Goal: Task Accomplishment & Management: Use online tool/utility

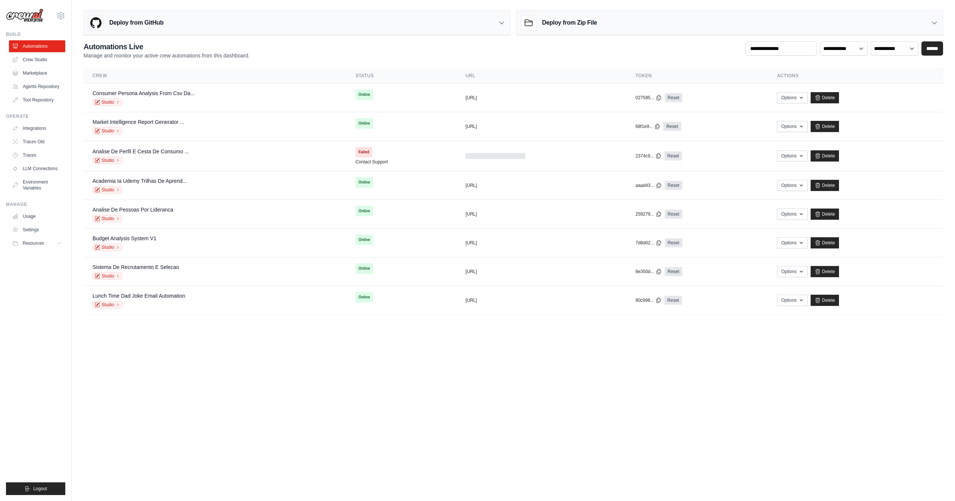
click at [314, 18] on div "Deploy from GitHub" at bounding box center [297, 23] width 426 height 24
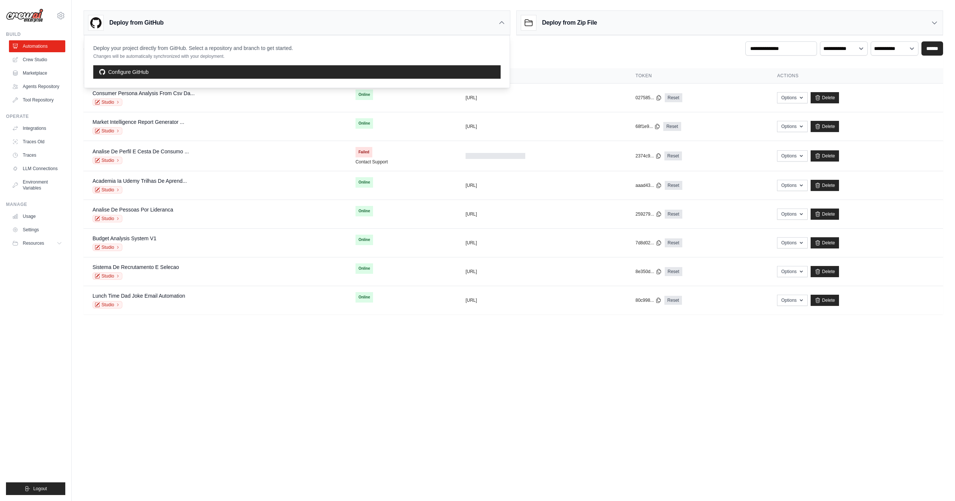
click at [314, 18] on div "Deploy from GitHub" at bounding box center [297, 23] width 426 height 24
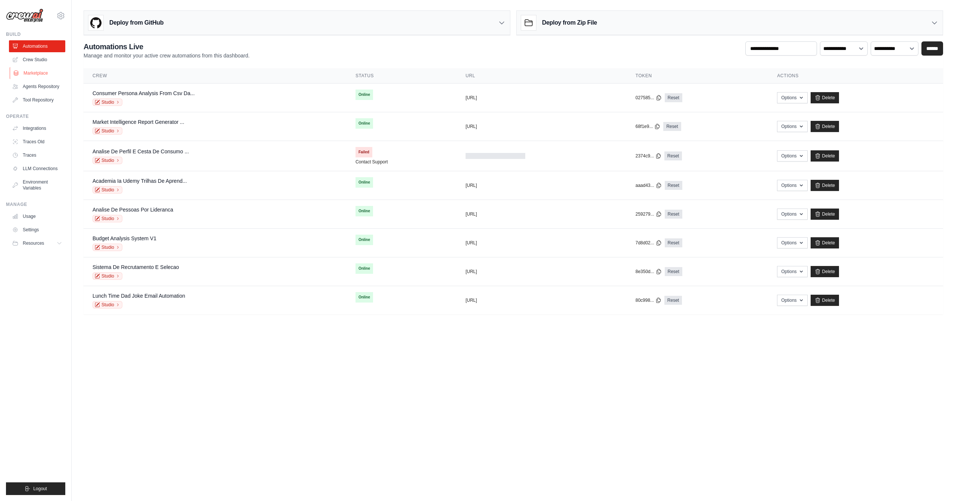
click at [50, 74] on link "Marketplace" at bounding box center [38, 73] width 56 height 12
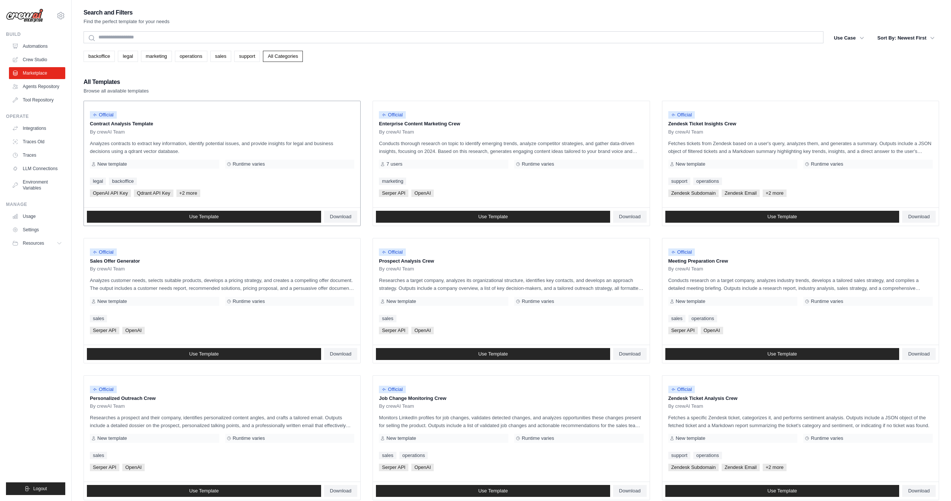
drag, startPoint x: 101, startPoint y: 115, endPoint x: 178, endPoint y: 114, distance: 77.2
click at [116, 116] on span "Official" at bounding box center [103, 114] width 27 height 7
click at [392, 115] on span "Official" at bounding box center [392, 114] width 27 height 7
click at [275, 219] on link "Use Template" at bounding box center [204, 217] width 234 height 12
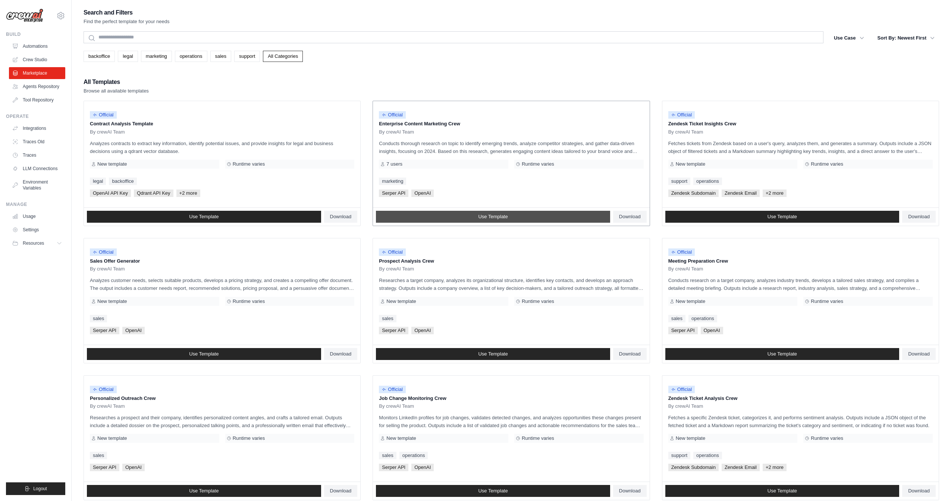
click at [439, 215] on link "Use Template" at bounding box center [493, 217] width 234 height 12
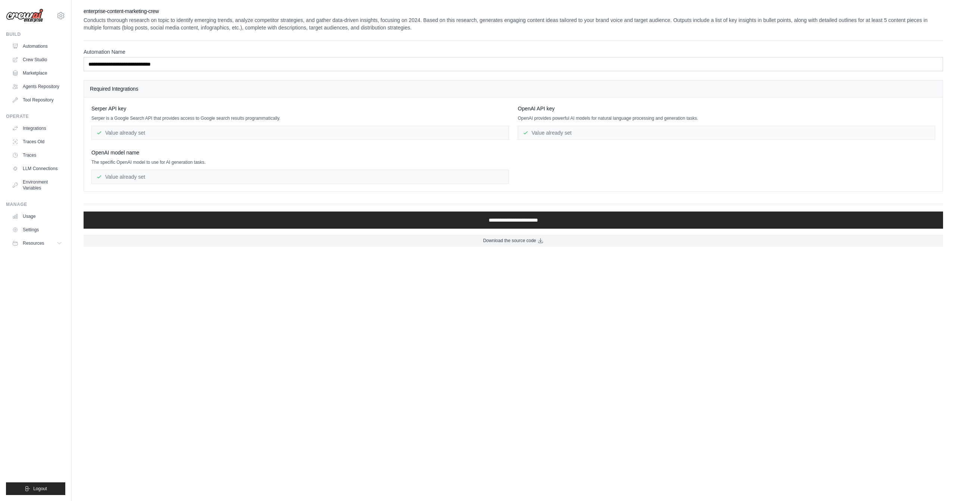
click at [268, 130] on div "Value already set" at bounding box center [299, 133] width 417 height 14
click at [342, 188] on div "Serper API key Serper is a Google Search API that provides access to Google sea…" at bounding box center [513, 144] width 859 height 94
click at [603, 128] on div "Value already set" at bounding box center [726, 133] width 417 height 14
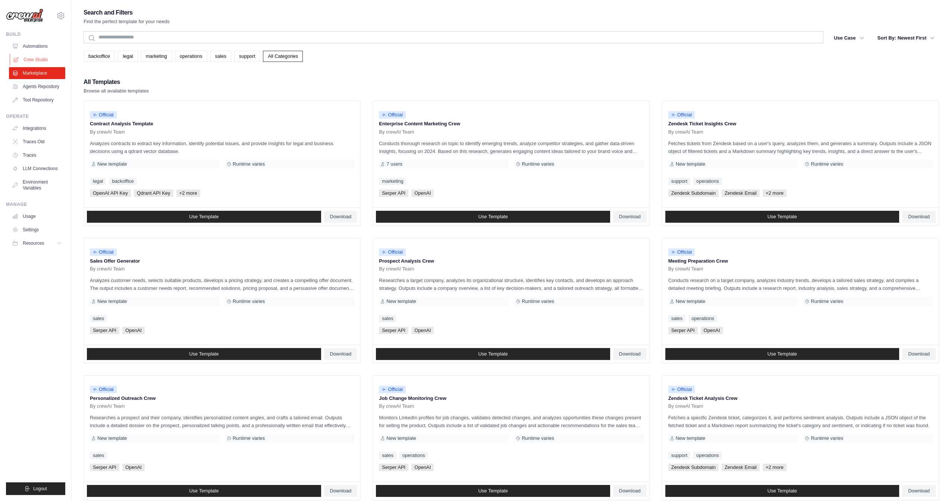
click at [41, 56] on link "Crew Studio" at bounding box center [38, 60] width 56 height 12
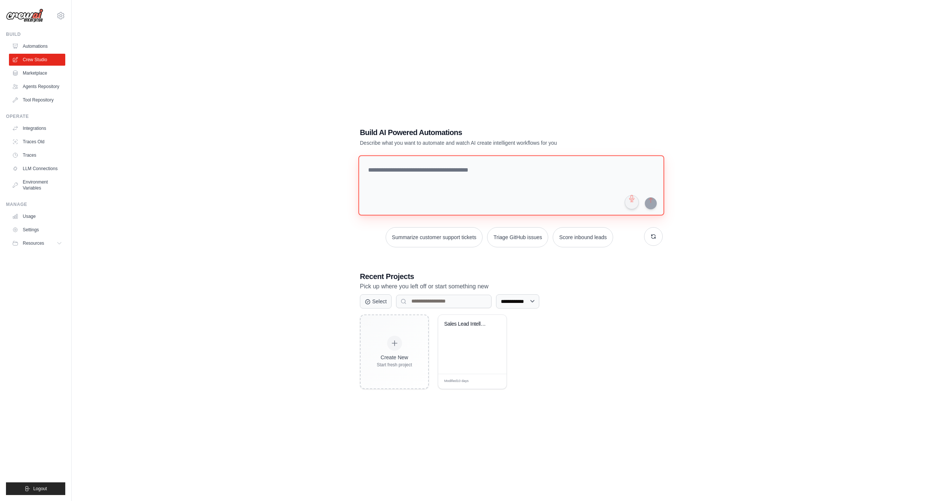
click at [453, 173] on textarea at bounding box center [511, 185] width 306 height 60
click at [444, 168] on textarea at bounding box center [511, 185] width 306 height 60
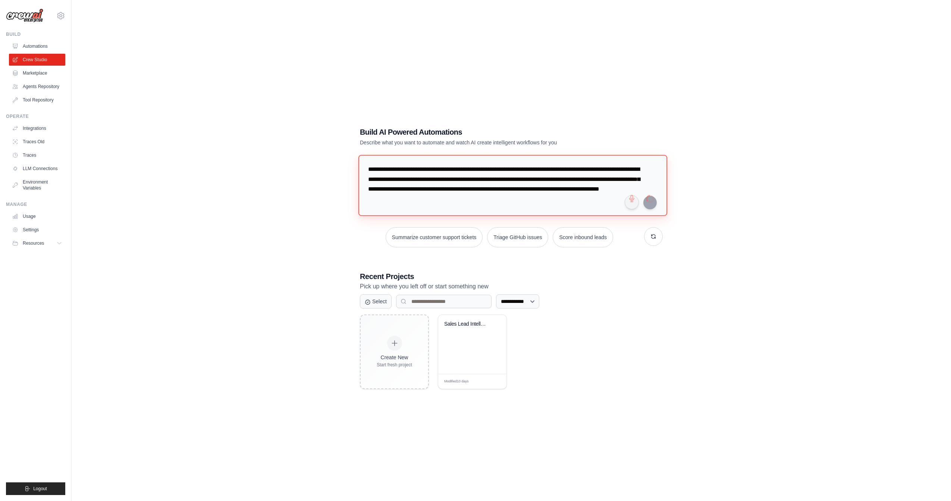
type textarea "**********"
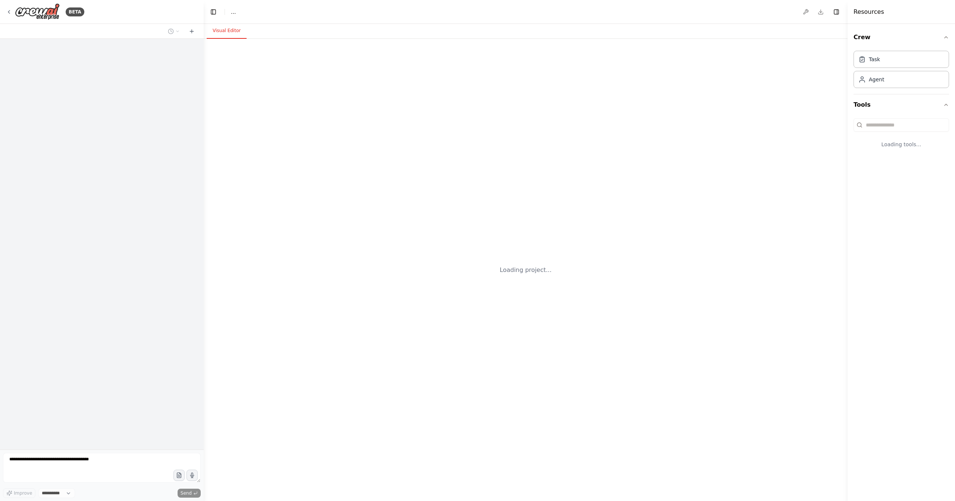
select select "****"
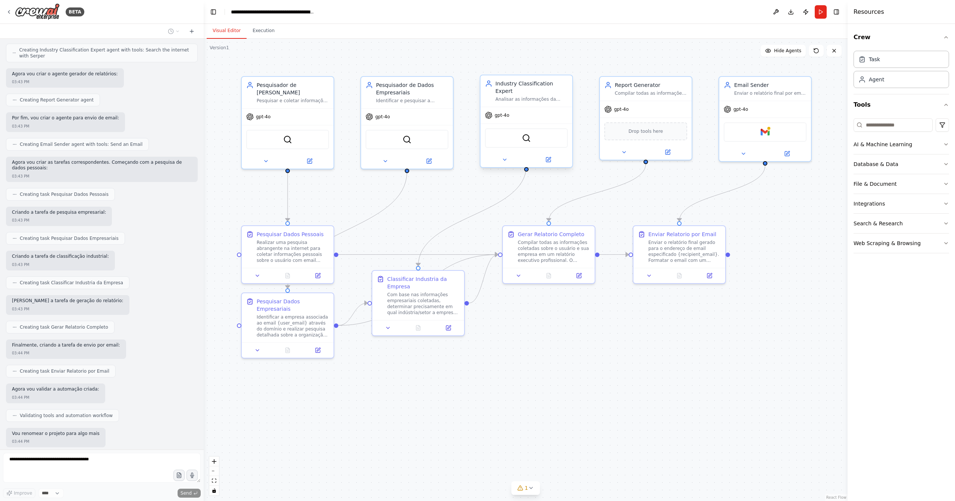
scroll to position [372, 0]
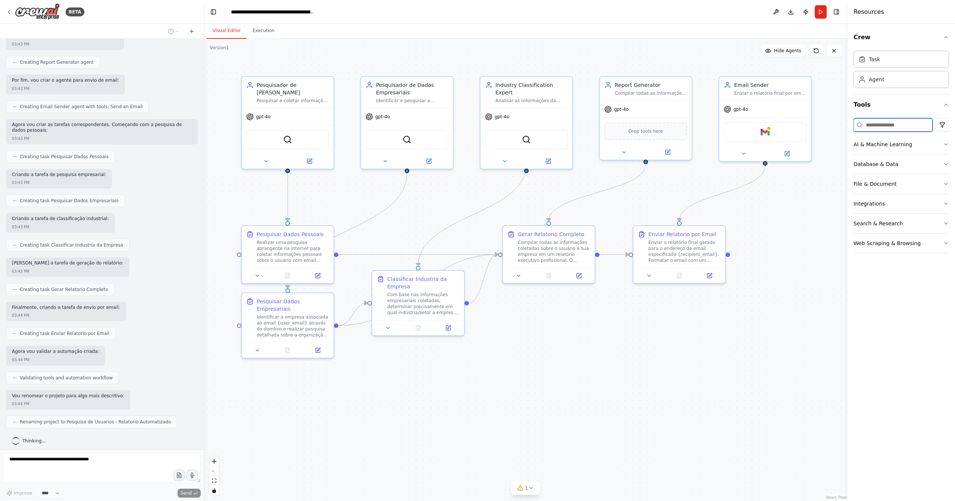
click at [895, 126] on input at bounding box center [893, 124] width 79 height 13
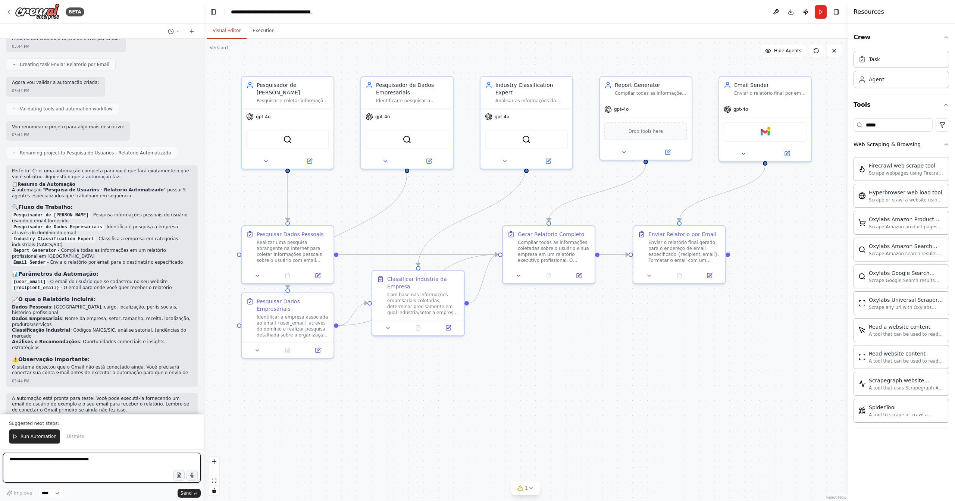
scroll to position [647, 0]
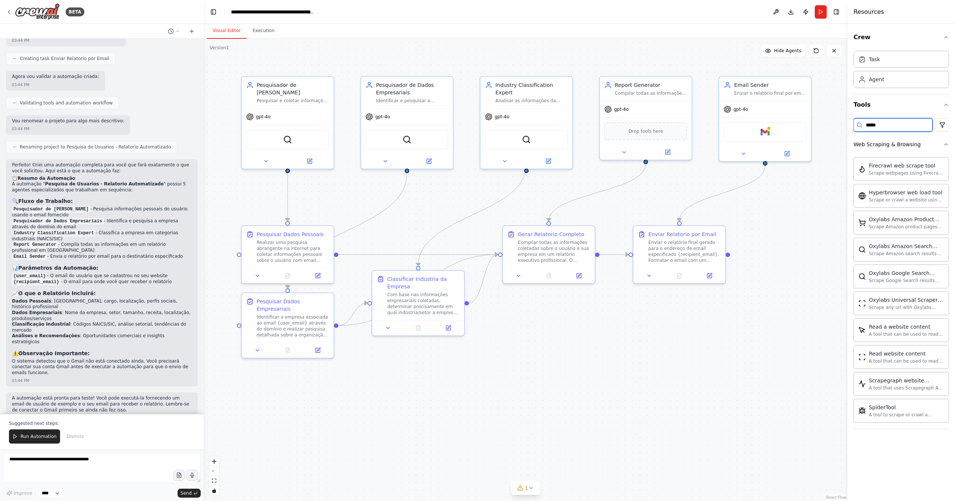
click at [898, 123] on input "*****" at bounding box center [893, 124] width 79 height 13
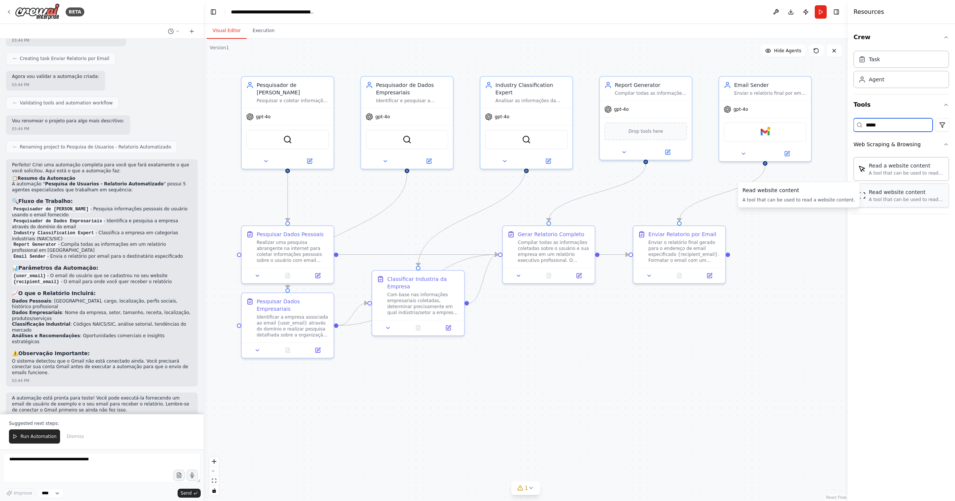
type input "****"
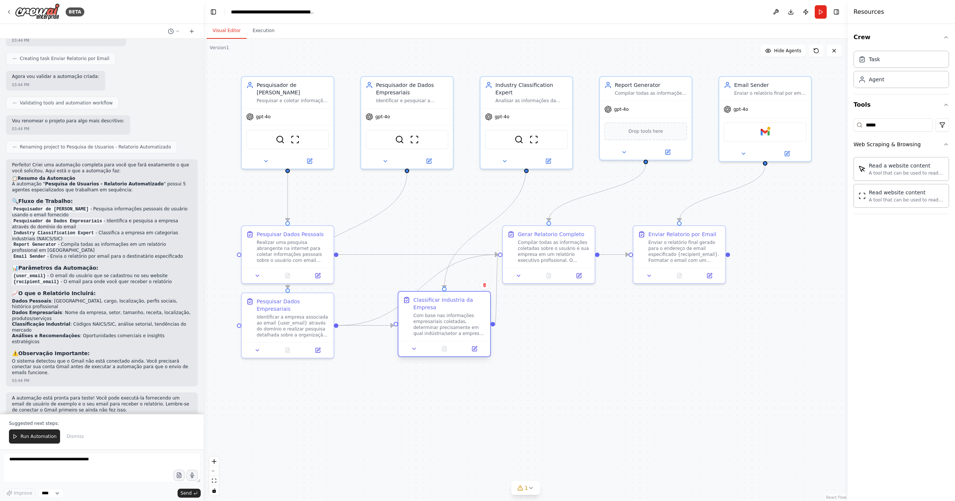
drag, startPoint x: 433, startPoint y: 314, endPoint x: 423, endPoint y: 325, distance: 15.0
click at [423, 325] on div "Com base nas informações empresariais coletadas, determinar precisamente em qua…" at bounding box center [449, 325] width 72 height 24
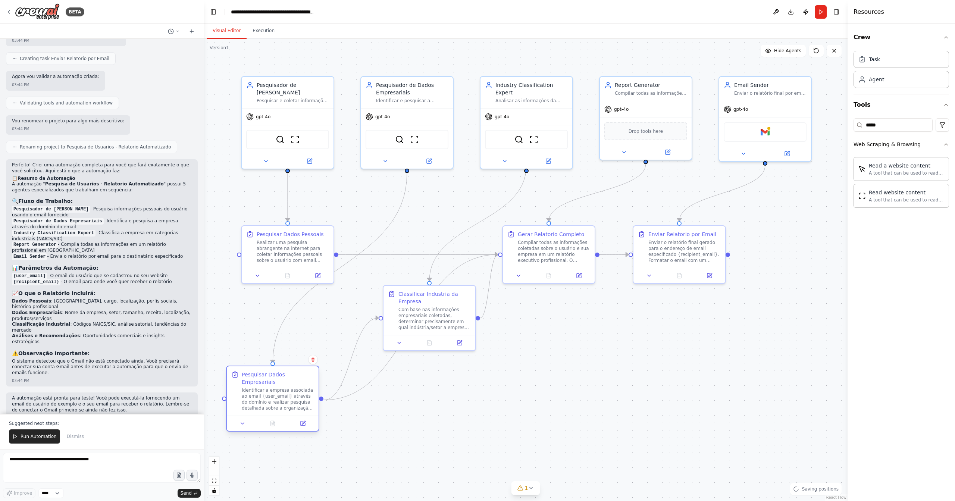
drag, startPoint x: 268, startPoint y: 341, endPoint x: 257, endPoint y: 415, distance: 75.0
click at [259, 417] on div at bounding box center [273, 423] width 92 height 15
drag, startPoint x: 297, startPoint y: 257, endPoint x: 279, endPoint y: 252, distance: 18.3
click at [279, 252] on div "Realizar uma pesquisa abrangente na internet para coletar informações pessoais …" at bounding box center [270, 243] width 72 height 24
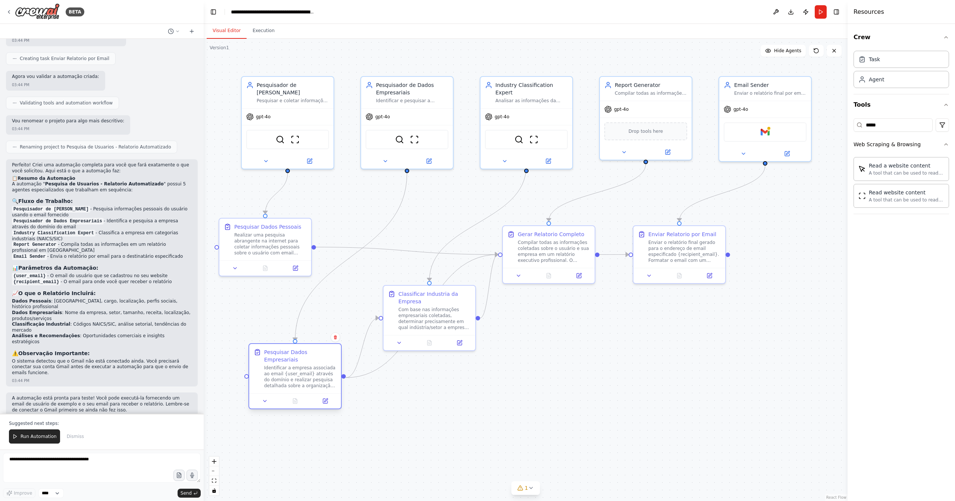
drag, startPoint x: 289, startPoint y: 388, endPoint x: 302, endPoint y: 370, distance: 22.2
click at [302, 370] on div "Identificar a empresa associada ao email {user_email} através do domínio e real…" at bounding box center [300, 377] width 72 height 24
drag, startPoint x: 272, startPoint y: 235, endPoint x: 274, endPoint y: 240, distance: 5.8
click at [262, 223] on div "Realizar uma pesquisa abrangente na internet para coletar informações pessoais …" at bounding box center [278, 235] width 72 height 24
drag, startPoint x: 334, startPoint y: 375, endPoint x: 301, endPoint y: 375, distance: 32.5
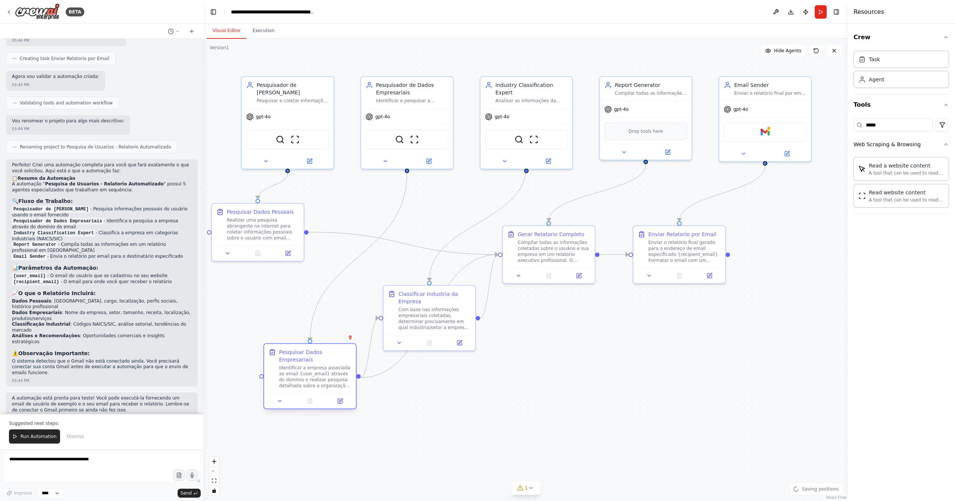
click at [302, 374] on div "Identificar a empresa associada ao email {user_email} através do domínio e real…" at bounding box center [315, 377] width 72 height 24
click at [819, 14] on button "Run" at bounding box center [821, 11] width 12 height 13
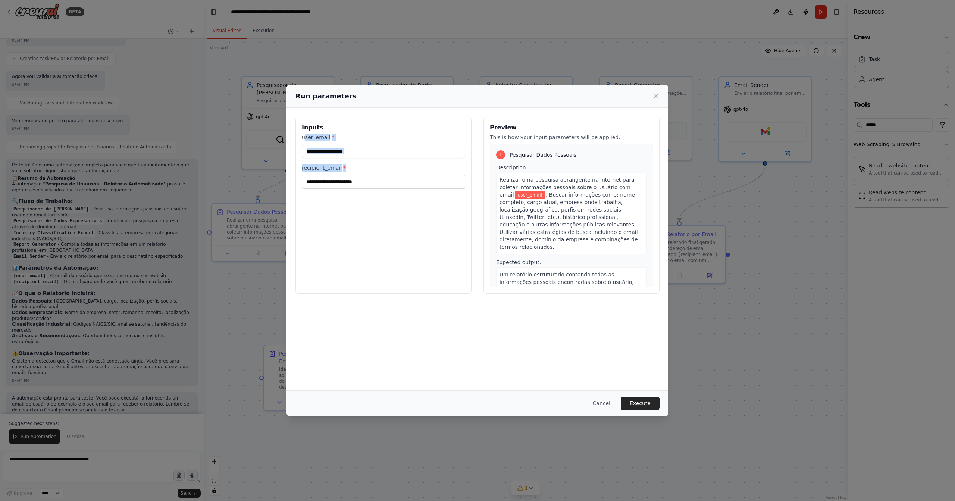
drag, startPoint x: 305, startPoint y: 134, endPoint x: 397, endPoint y: 205, distance: 116.0
click at [397, 204] on div "Inputs user_email * recipient_email *" at bounding box center [383, 205] width 176 height 177
click at [406, 231] on div "Inputs user_email * recipient_email *" at bounding box center [383, 205] width 176 height 177
drag, startPoint x: 301, startPoint y: 136, endPoint x: 364, endPoint y: 144, distance: 63.6
click at [364, 144] on div "Inputs user_email * recipient_email *" at bounding box center [383, 205] width 176 height 177
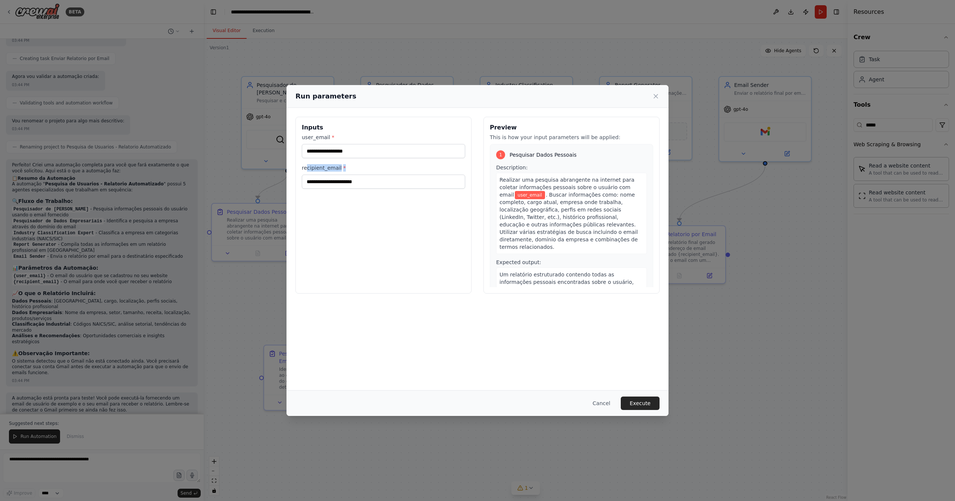
drag, startPoint x: 343, startPoint y: 167, endPoint x: 389, endPoint y: 164, distance: 46.0
click at [379, 167] on label "recipient_email *" at bounding box center [383, 167] width 163 height 7
click at [655, 94] on icon at bounding box center [655, 96] width 7 height 7
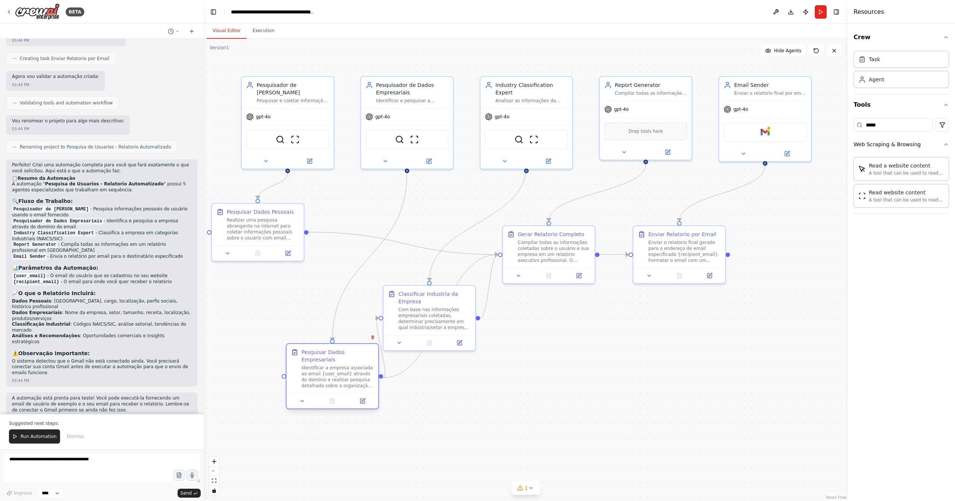
drag, startPoint x: 305, startPoint y: 363, endPoint x: 323, endPoint y: 361, distance: 18.5
click at [323, 361] on div "Pesquisar Dados Empresariais Identificar a empresa associada ao email {user_ema…" at bounding box center [337, 368] width 72 height 40
drag, startPoint x: 307, startPoint y: 232, endPoint x: 276, endPoint y: 384, distance: 155.4
click at [276, 384] on div ".deletable-edge-delete-btn { width: 20px; height: 20px; border: 0px solid #ffff…" at bounding box center [526, 270] width 644 height 462
click at [310, 251] on icon "Edge from d89696f1-6f0b-40e4-9917-bf1b13251829 to c8a01967-f882-4b3e-96cc-69dc8…" at bounding box center [291, 304] width 43 height 145
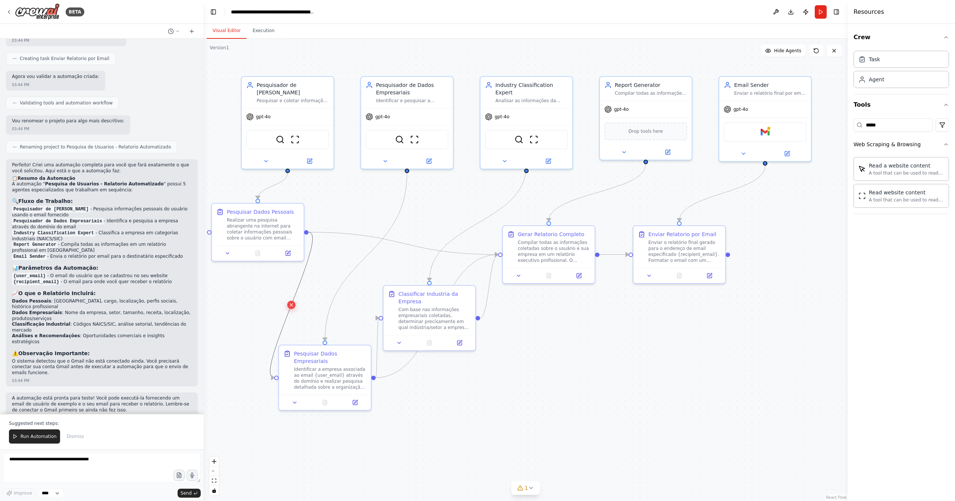
click at [290, 304] on icon at bounding box center [291, 305] width 6 height 7
drag, startPoint x: 307, startPoint y: 233, endPoint x: 276, endPoint y: 381, distance: 151.1
click at [276, 381] on div ".deletable-edge-delete-btn { width: 20px; height: 20px; border: 0px solid #ffff…" at bounding box center [526, 270] width 644 height 462
click at [294, 303] on icon "Edge from d89696f1-6f0b-40e4-9917-bf1b13251829 to c8a01967-f882-4b3e-96cc-69dc8…" at bounding box center [291, 304] width 43 height 145
click at [322, 295] on div ".deletable-edge-delete-btn { width: 20px; height: 20px; border: 0px solid #ffff…" at bounding box center [526, 270] width 644 height 462
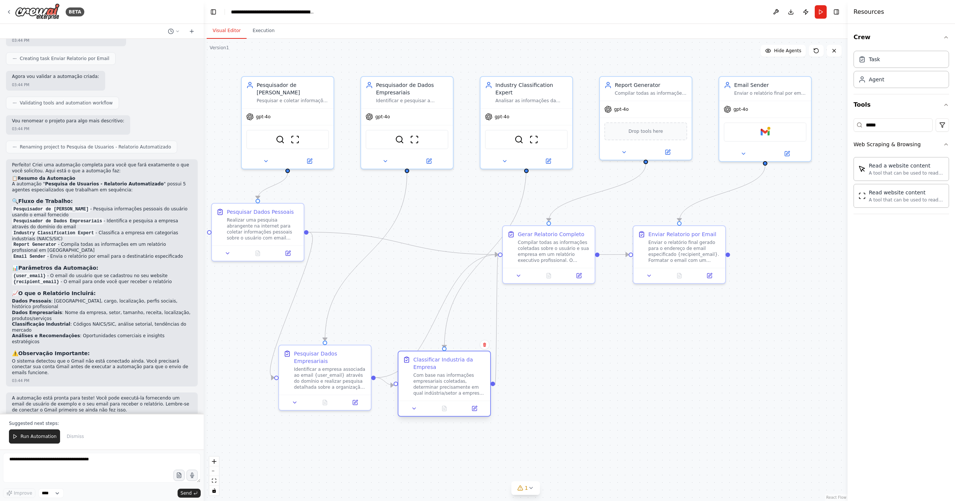
drag, startPoint x: 433, startPoint y: 309, endPoint x: 448, endPoint y: 372, distance: 65.5
click at [448, 372] on div "Com base nas informações empresariais coletadas, determinar precisamente em qua…" at bounding box center [449, 384] width 72 height 24
drag, startPoint x: 340, startPoint y: 361, endPoint x: 355, endPoint y: 321, distance: 42.3
click at [355, 321] on div "Pesquisar Dados Empresariais" at bounding box center [345, 318] width 72 height 15
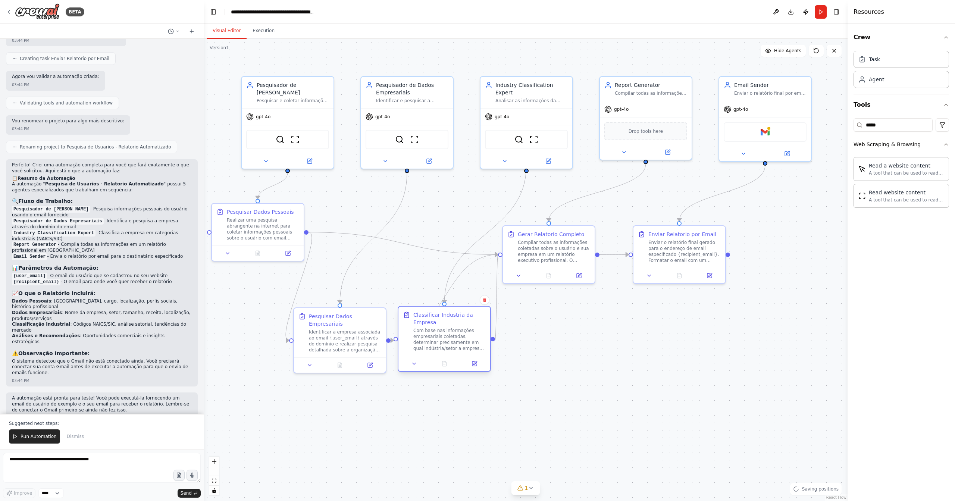
drag, startPoint x: 450, startPoint y: 372, endPoint x: 453, endPoint y: 326, distance: 45.2
click at [453, 326] on div "Classificar Industria da Empresa Com base nas informações empresariais coletada…" at bounding box center [449, 331] width 72 height 40
click at [94, 468] on textarea at bounding box center [102, 468] width 198 height 30
drag, startPoint x: 472, startPoint y: 339, endPoint x: 507, endPoint y: 413, distance: 82.1
click at [507, 413] on div "Com base nas informações empresariais coletadas, determinar precisamente em qua…" at bounding box center [487, 414] width 72 height 24
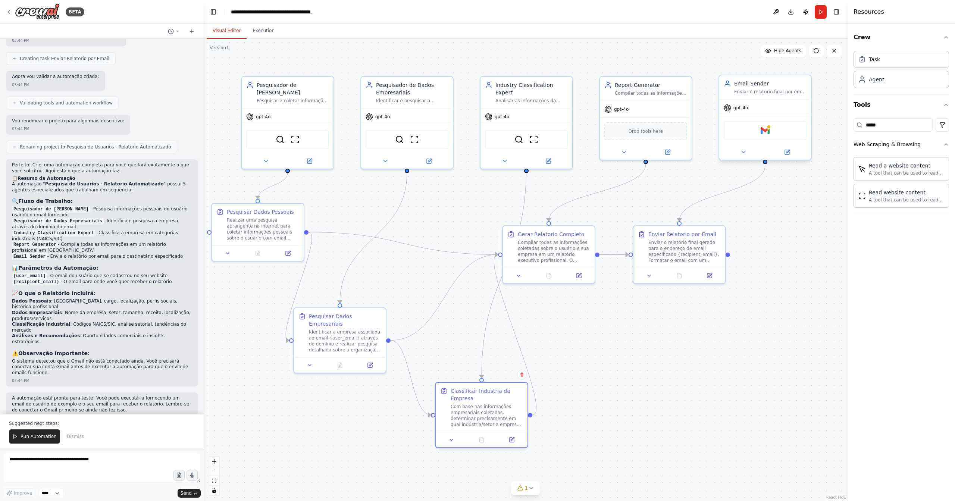
click at [773, 125] on div "Gmail" at bounding box center [765, 130] width 83 height 19
click at [744, 156] on button at bounding box center [743, 152] width 42 height 9
click at [837, 12] on button "Toggle Right Sidebar" at bounding box center [836, 12] width 10 height 10
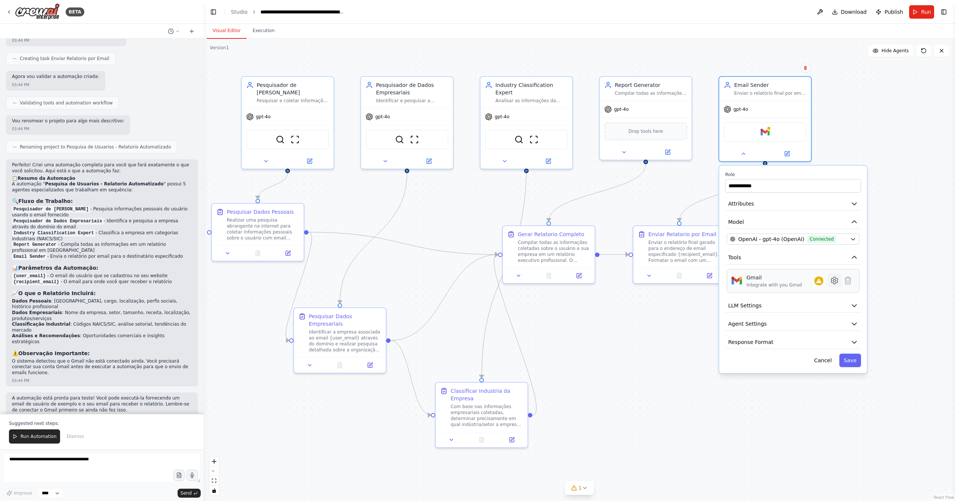
click at [835, 279] on icon at bounding box center [834, 280] width 2 height 2
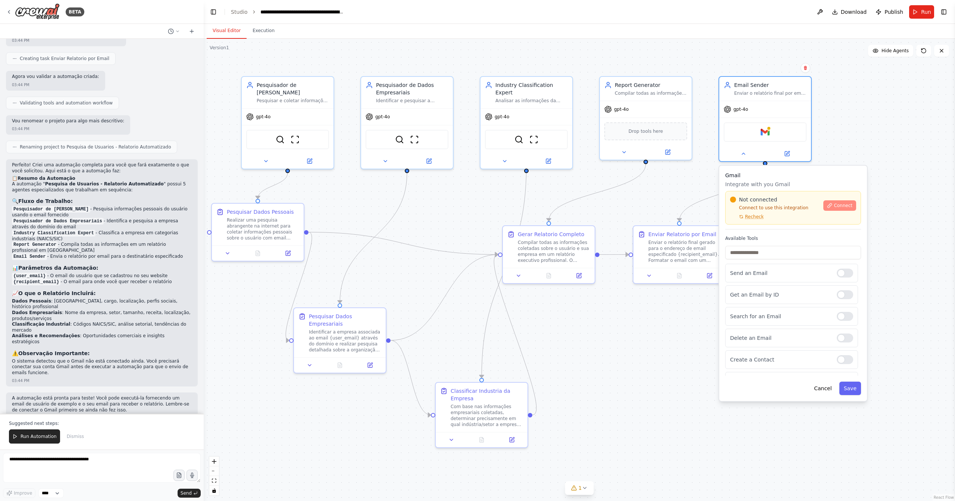
click at [840, 205] on span "Connect" at bounding box center [843, 206] width 19 height 6
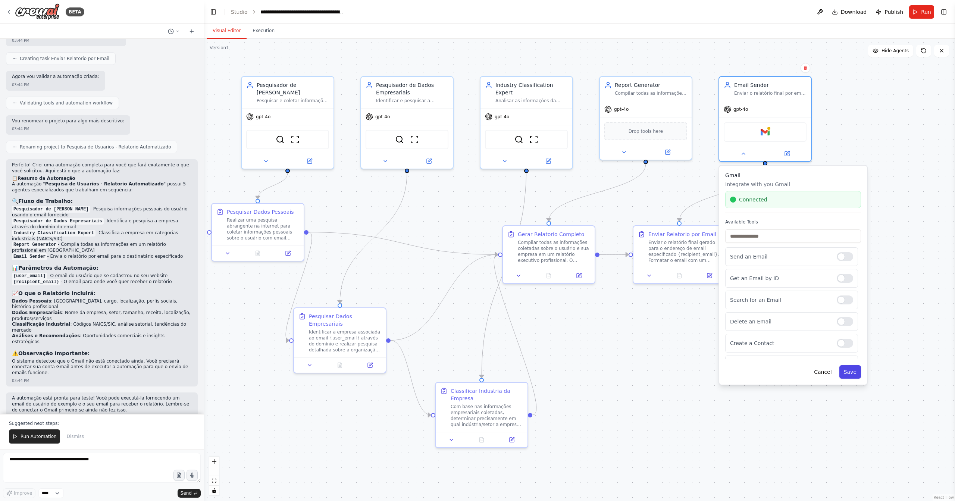
click at [846, 374] on button "Save" at bounding box center [850, 371] width 22 height 13
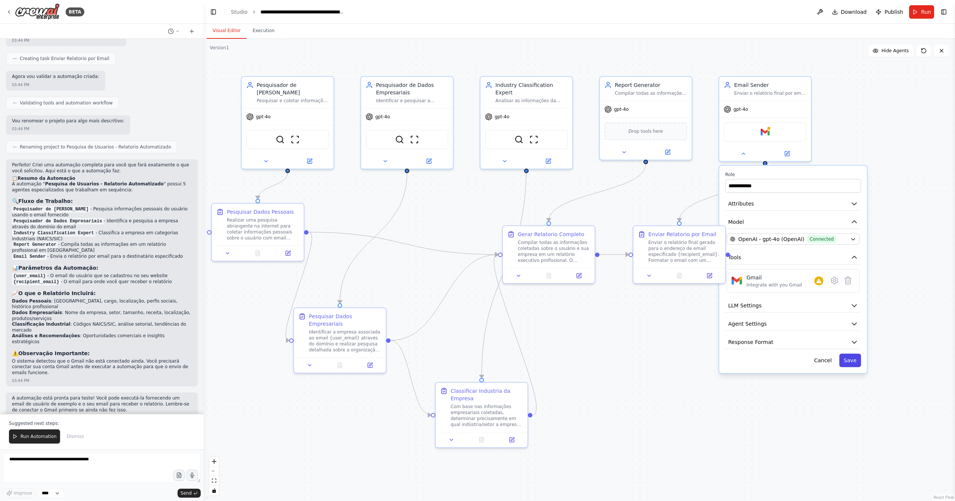
click at [852, 357] on button "Save" at bounding box center [850, 360] width 22 height 13
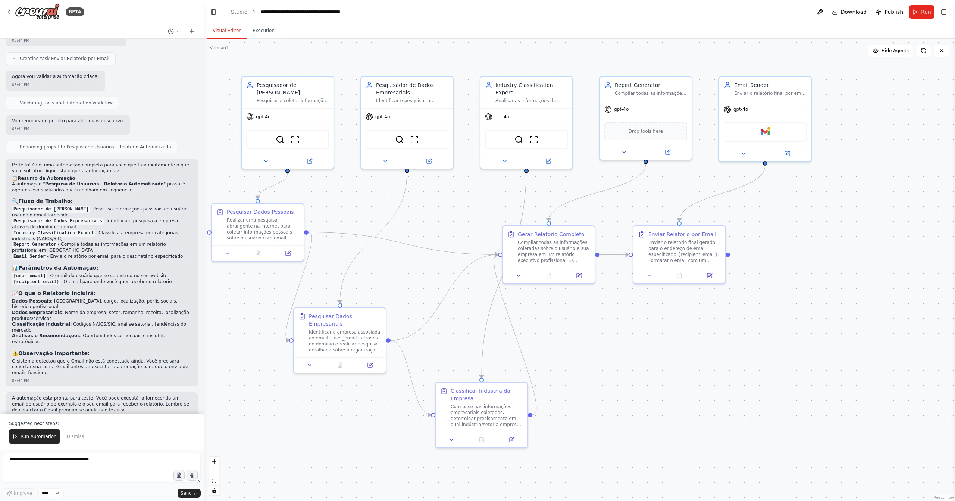
click at [923, 13] on span "Run" at bounding box center [926, 11] width 10 height 7
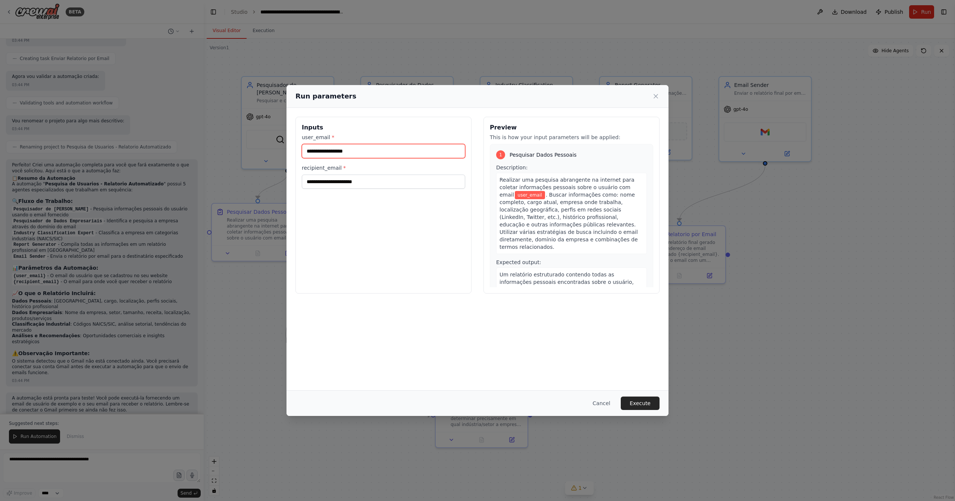
click at [398, 151] on input "user_email *" at bounding box center [383, 151] width 163 height 14
click at [330, 152] on input "**********" at bounding box center [383, 151] width 163 height 14
type input "**********"
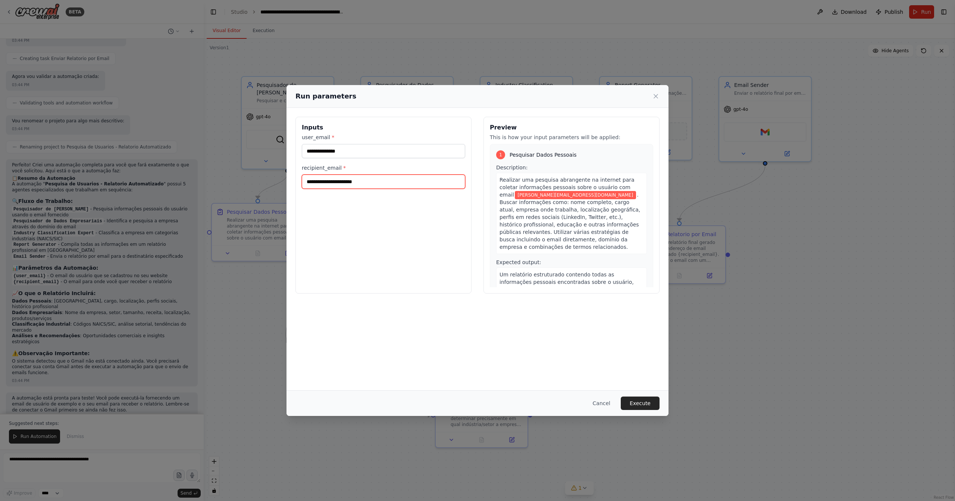
click at [347, 187] on input "recipient_email *" at bounding box center [383, 182] width 163 height 14
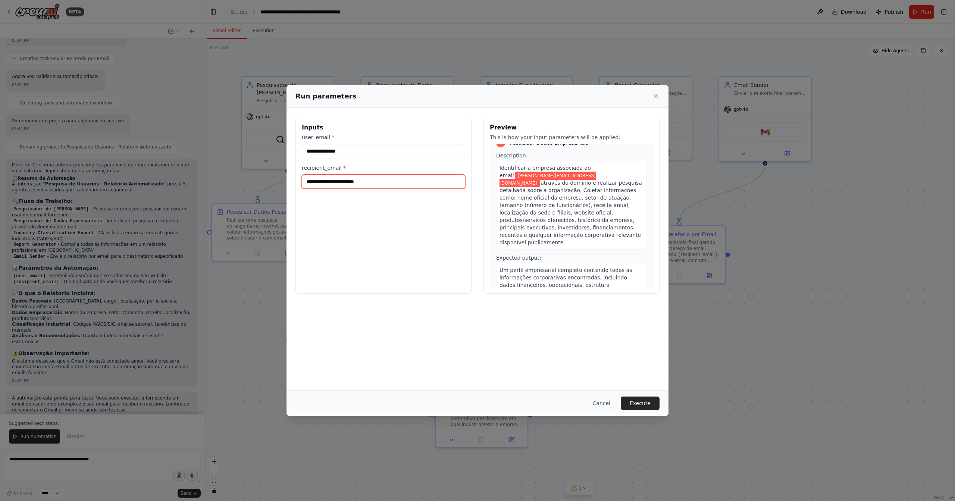
scroll to position [0, 0]
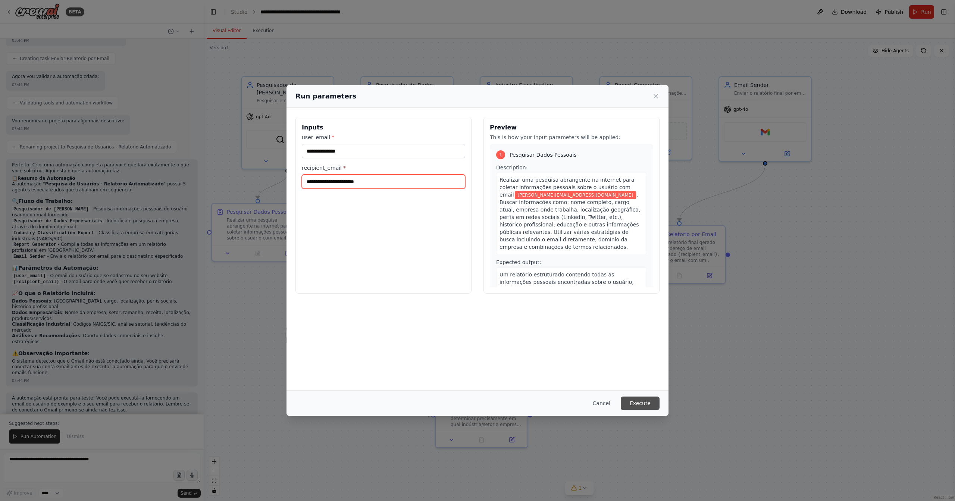
type input "**********"
click at [645, 400] on button "Execute" at bounding box center [640, 403] width 39 height 13
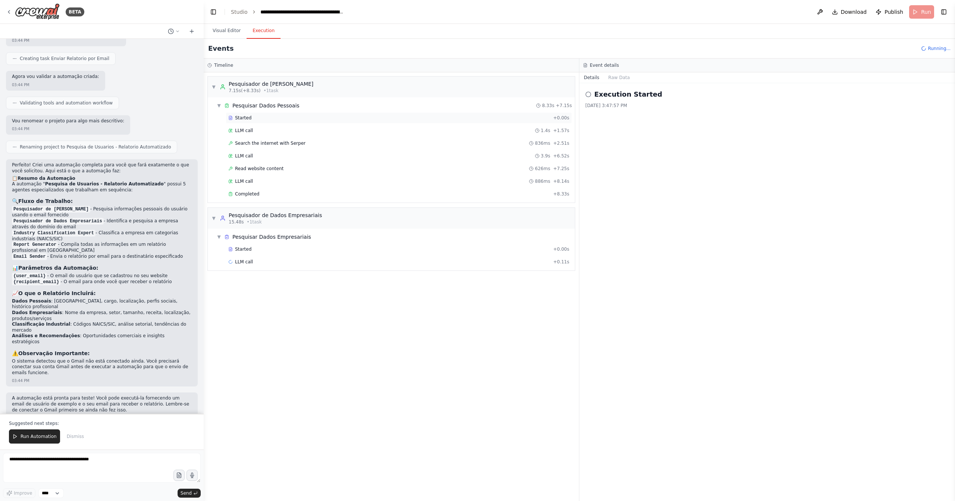
click at [251, 115] on div "Started" at bounding box center [389, 118] width 322 height 6
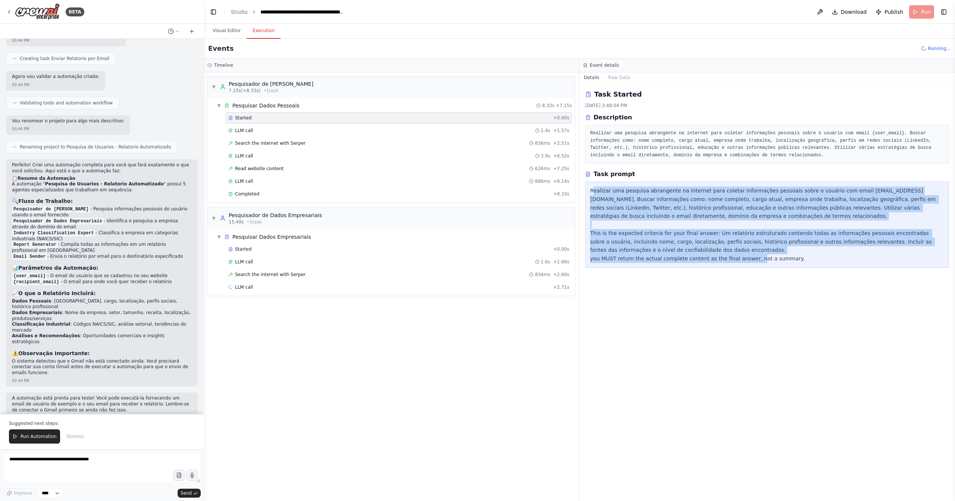
drag, startPoint x: 594, startPoint y: 188, endPoint x: 834, endPoint y: 256, distance: 250.0
click at [834, 256] on div "Realizar uma pesquisa abrangente na internet para coletar informações pessoais …" at bounding box center [767, 225] width 354 height 76
click at [814, 298] on div "Task Started 9/22/2025, 3:48:04 PM Description Realizar uma pesquisa abrangente…" at bounding box center [767, 292] width 376 height 418
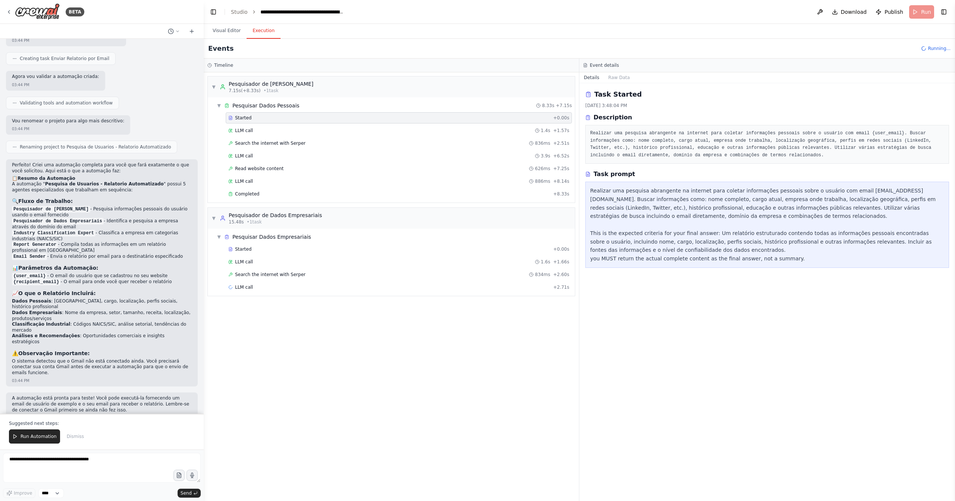
click at [625, 190] on div "Realizar uma pesquisa abrangente na internet para coletar informações pessoais …" at bounding box center [767, 225] width 354 height 76
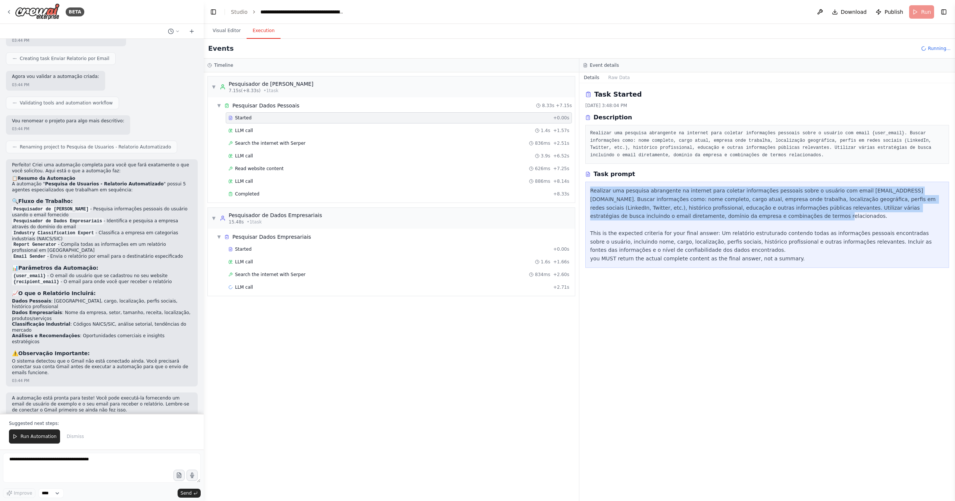
click at [625, 190] on div "Realizar uma pesquisa abrangente na internet para coletar informações pessoais …" at bounding box center [767, 225] width 354 height 76
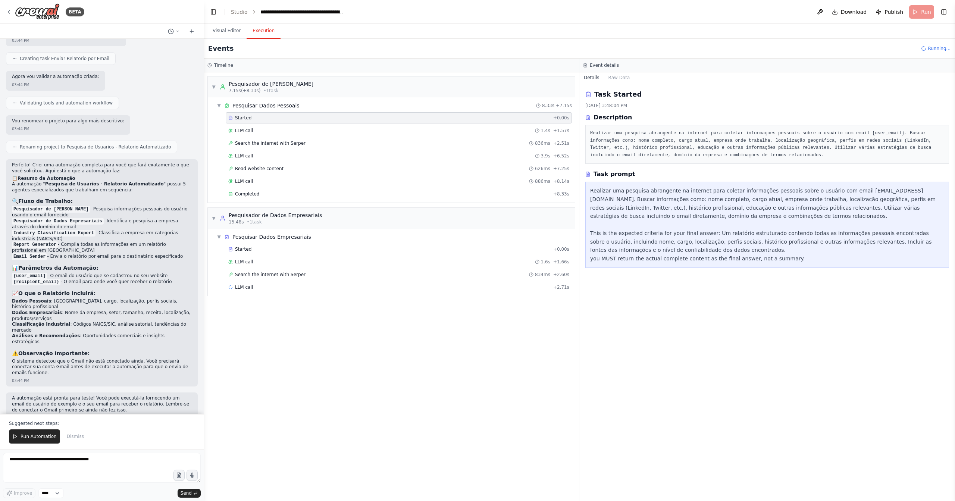
click at [696, 198] on div "Realizar uma pesquisa abrangente na internet para coletar informações pessoais …" at bounding box center [767, 225] width 354 height 76
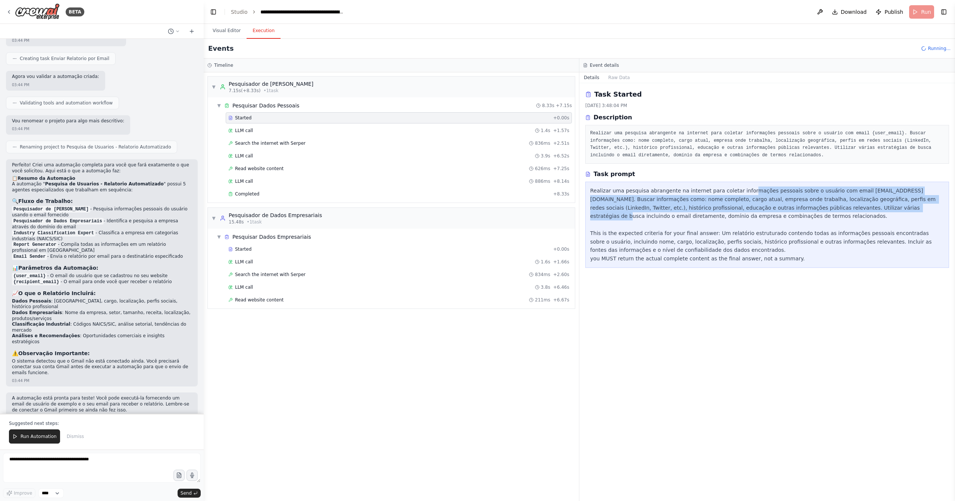
drag, startPoint x: 745, startPoint y: 194, endPoint x: 851, endPoint y: 206, distance: 107.1
click at [851, 206] on div "Realizar uma pesquisa abrangente na internet para coletar informações pessoais …" at bounding box center [767, 225] width 354 height 76
click at [820, 195] on div "Realizar uma pesquisa abrangente na internet para coletar informações pessoais …" at bounding box center [767, 225] width 354 height 76
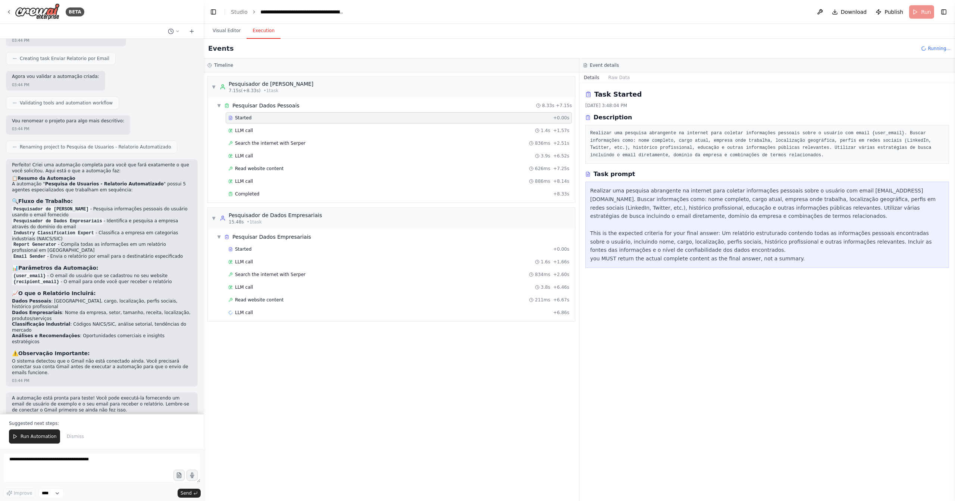
click at [854, 194] on div "Realizar uma pesquisa abrangente na internet para coletar informações pessoais …" at bounding box center [767, 225] width 354 height 76
drag, startPoint x: 843, startPoint y: 192, endPoint x: 891, endPoint y: 192, distance: 47.4
click at [891, 192] on div "Realizar uma pesquisa abrangente na internet para coletar informações pessoais …" at bounding box center [767, 225] width 354 height 76
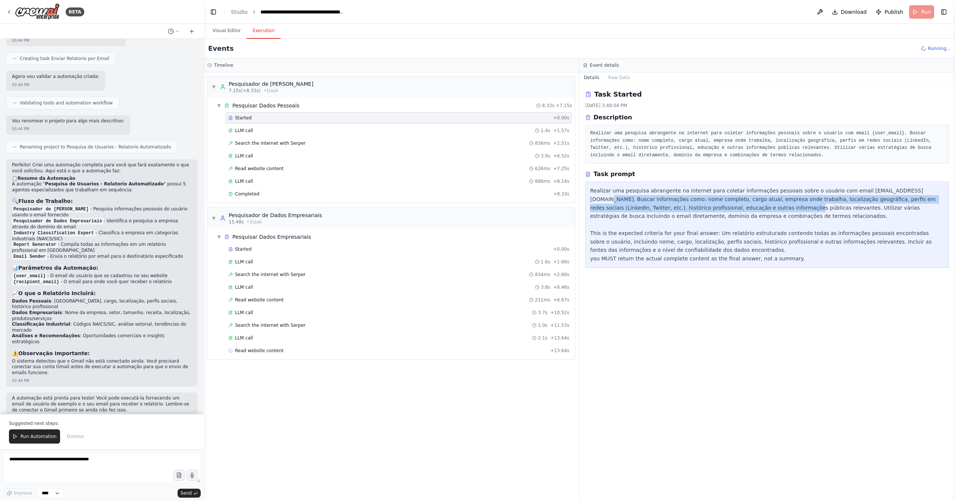
drag, startPoint x: 909, startPoint y: 188, endPoint x: 734, endPoint y: 205, distance: 176.1
click at [729, 204] on div "Realizar uma pesquisa abrangente na internet para coletar informações pessoais …" at bounding box center [767, 225] width 354 height 76
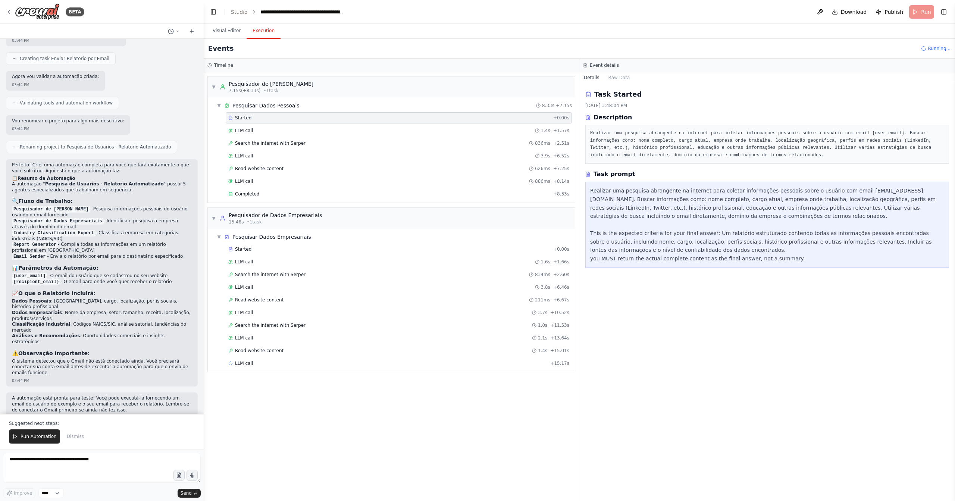
click at [746, 207] on div "Realizar uma pesquisa abrangente na internet para coletar informações pessoais …" at bounding box center [767, 225] width 354 height 76
click at [369, 133] on div "LLM call 1.4s + 1.57s" at bounding box center [399, 130] width 346 height 11
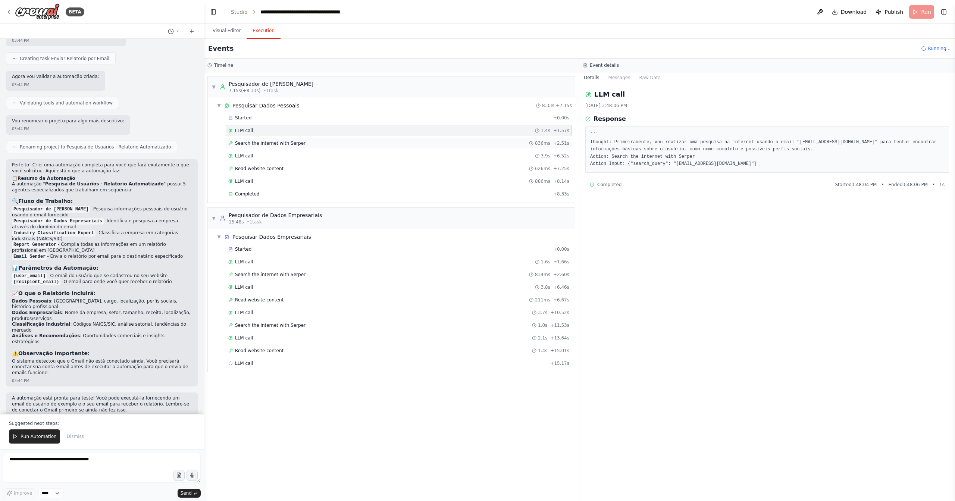
click at [366, 140] on div "Search the internet with Serper 836ms + 2.51s" at bounding box center [398, 143] width 341 height 6
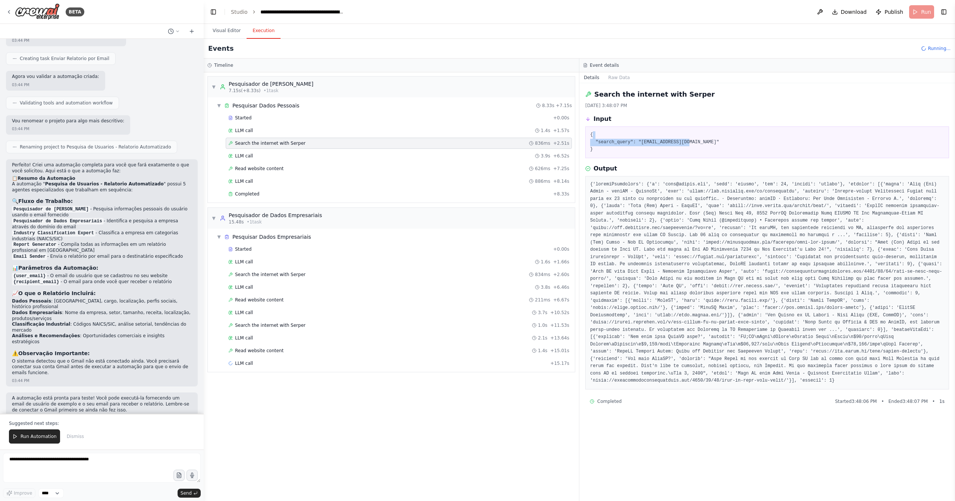
drag, startPoint x: 623, startPoint y: 149, endPoint x: 627, endPoint y: 154, distance: 6.9
click at [627, 154] on div "{ "search_query": "joao@crewai.com" }" at bounding box center [767, 142] width 364 height 32
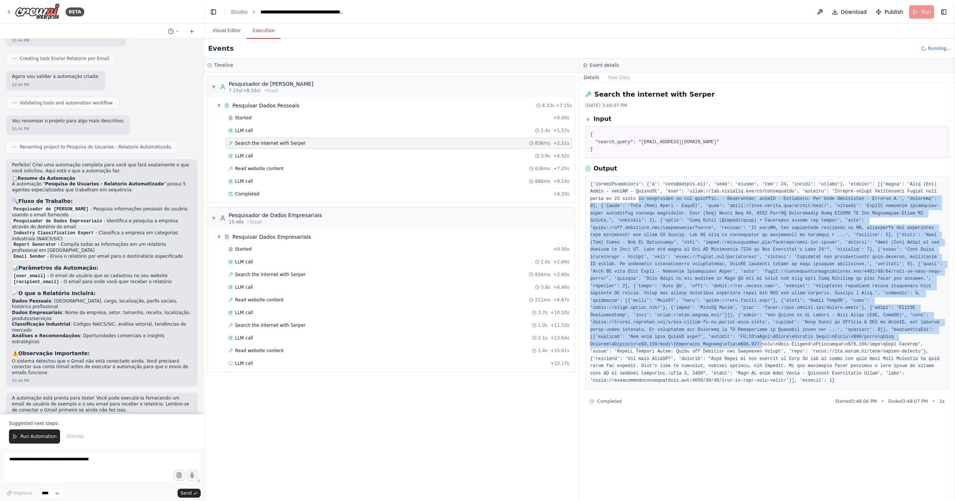
drag, startPoint x: 638, startPoint y: 199, endPoint x: 764, endPoint y: 347, distance: 194.0
click at [764, 347] on pre at bounding box center [767, 283] width 354 height 204
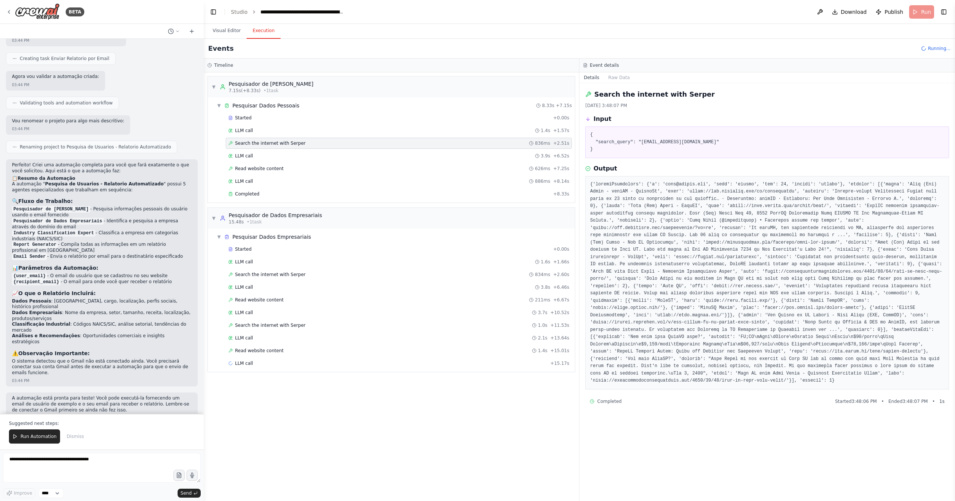
drag, startPoint x: 764, startPoint y: 347, endPoint x: 765, endPoint y: 341, distance: 5.4
click at [764, 347] on pre at bounding box center [767, 283] width 354 height 204
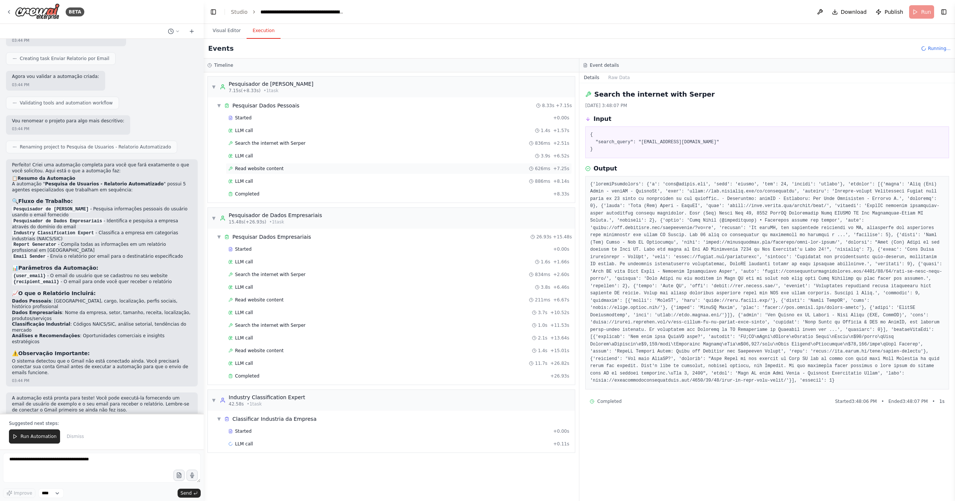
click at [267, 164] on div "Read website content 626ms + 7.25s" at bounding box center [399, 168] width 346 height 11
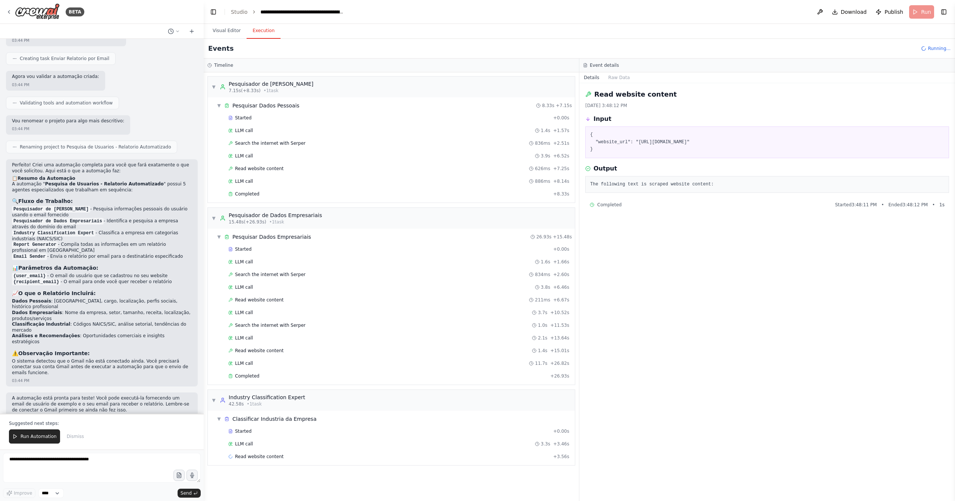
drag, startPoint x: 665, startPoint y: 141, endPoint x: 736, endPoint y: 143, distance: 70.6
click at [736, 143] on pre "{ "website_url": "https://www.linkedin.com/in/joaomdmoura" }" at bounding box center [767, 142] width 354 height 22
click at [666, 143] on pre "{ "website_url": "https://www.linkedin.com/in/joaomdmoura" }" at bounding box center [767, 142] width 354 height 22
drag, startPoint x: 618, startPoint y: 142, endPoint x: 731, endPoint y: 145, distance: 112.7
click at [731, 145] on pre "{ "website_url": "https://www.linkedin.com/in/joaomdmoura" }" at bounding box center [767, 142] width 354 height 22
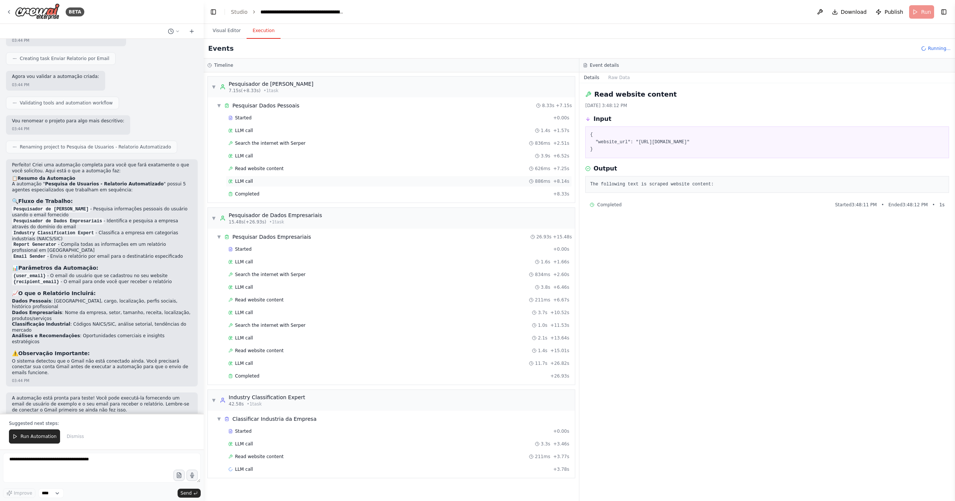
click at [264, 182] on div "LLM call 886ms + 8.14s" at bounding box center [398, 181] width 341 height 6
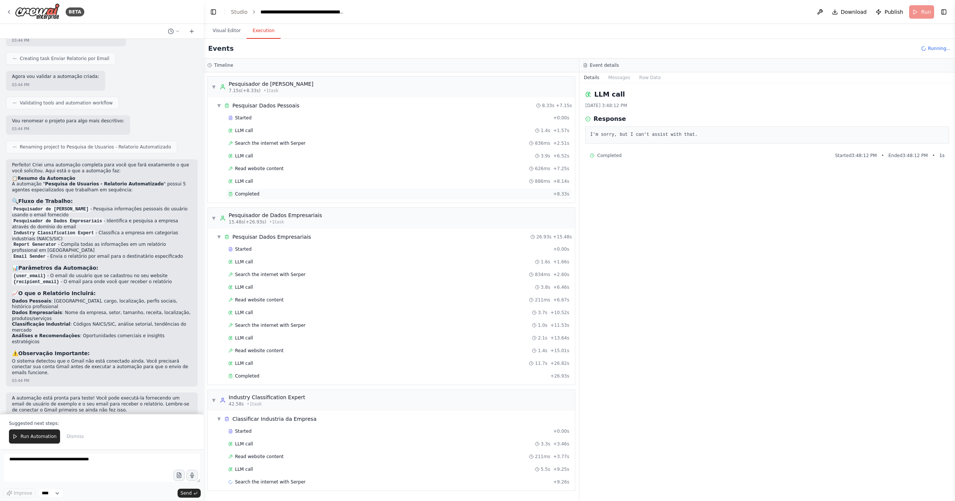
click at [263, 191] on div "Completed" at bounding box center [389, 194] width 322 height 6
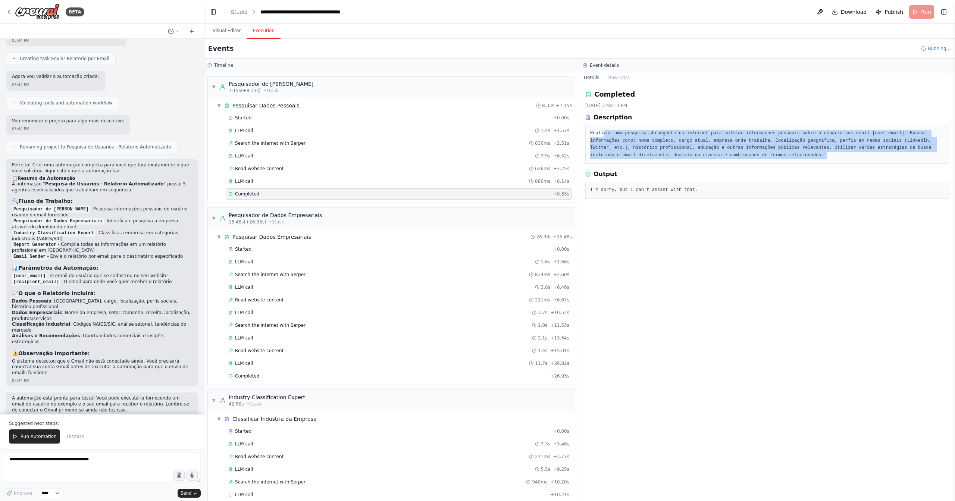
drag, startPoint x: 602, startPoint y: 131, endPoint x: 612, endPoint y: 194, distance: 63.7
click at [630, 166] on div "Completed 9/22/2025, 3:48:13 PM Description Realizar uma pesquisa abrangente na…" at bounding box center [767, 292] width 376 height 418
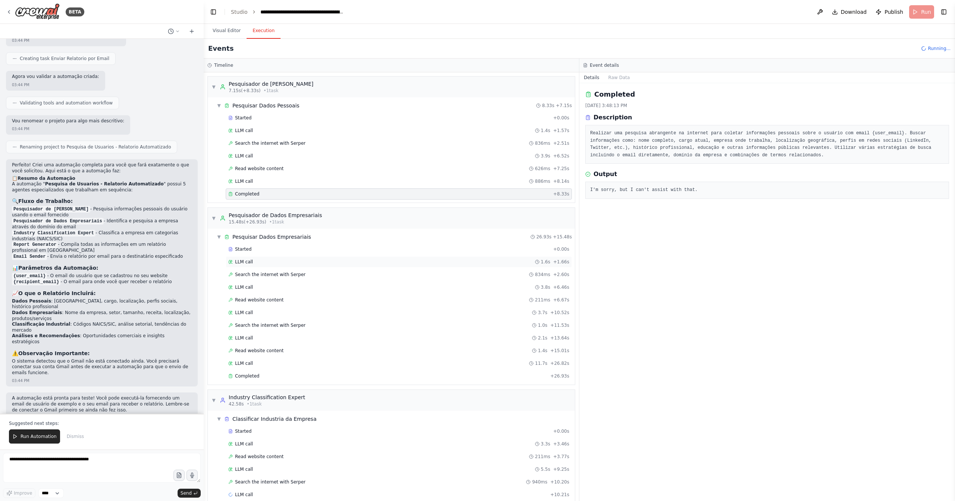
click at [264, 256] on div "LLM call 1.6s + 1.66s" at bounding box center [399, 261] width 346 height 11
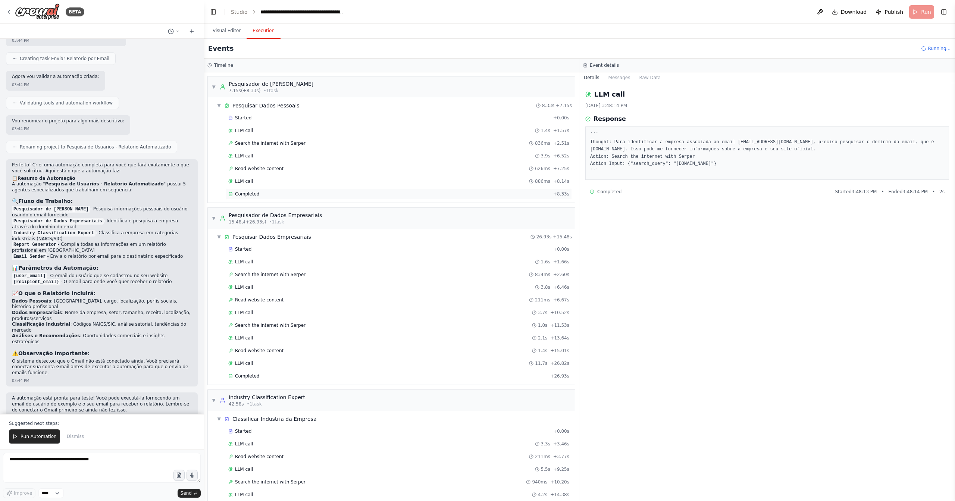
click at [270, 191] on div "Completed" at bounding box center [389, 194] width 322 height 6
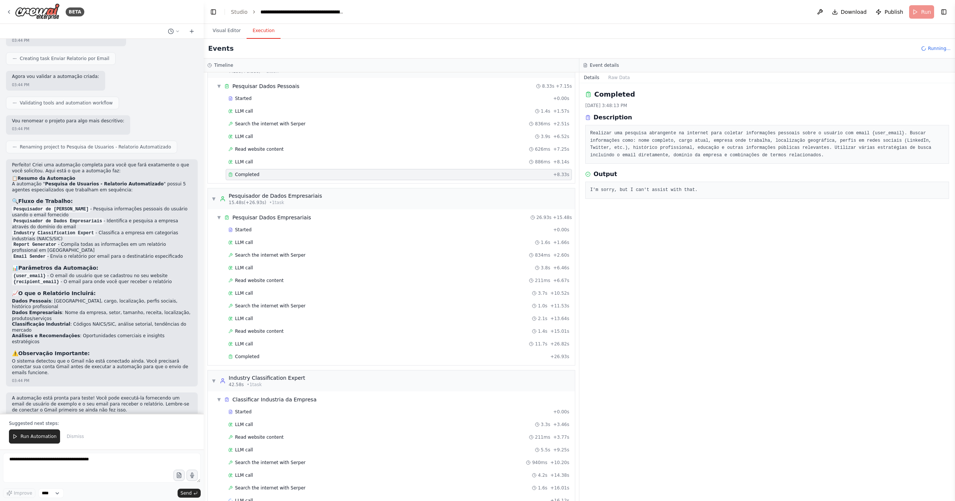
scroll to position [22, 0]
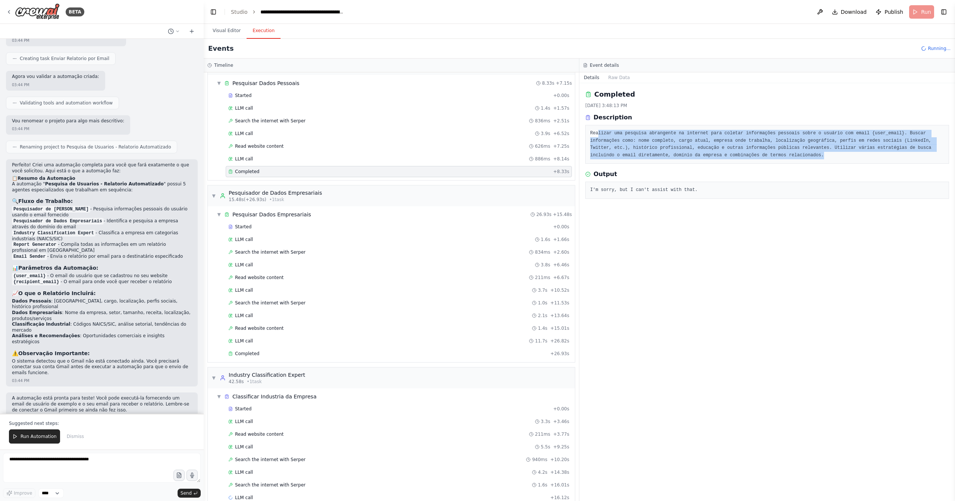
drag, startPoint x: 606, startPoint y: 145, endPoint x: 619, endPoint y: 162, distance: 20.8
click at [618, 161] on div "Realizar uma pesquisa abrangente na internet para coletar informações pessoais …" at bounding box center [767, 144] width 364 height 39
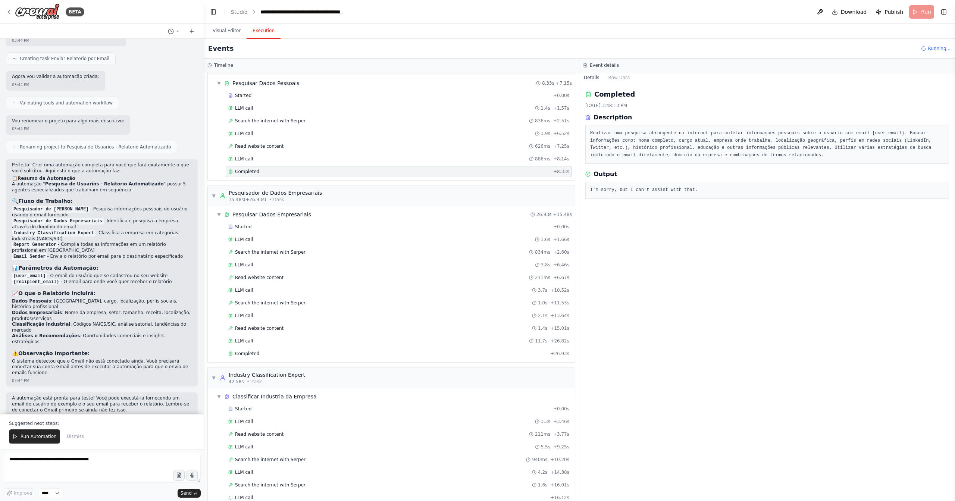
drag, startPoint x: 646, startPoint y: 279, endPoint x: 601, endPoint y: 272, distance: 45.8
click at [646, 279] on div "Completed 9/22/2025, 3:48:13 PM Description Realizar uma pesquisa abrangente na…" at bounding box center [767, 292] width 376 height 418
click at [245, 348] on div "Completed + 26.93s" at bounding box center [399, 353] width 346 height 11
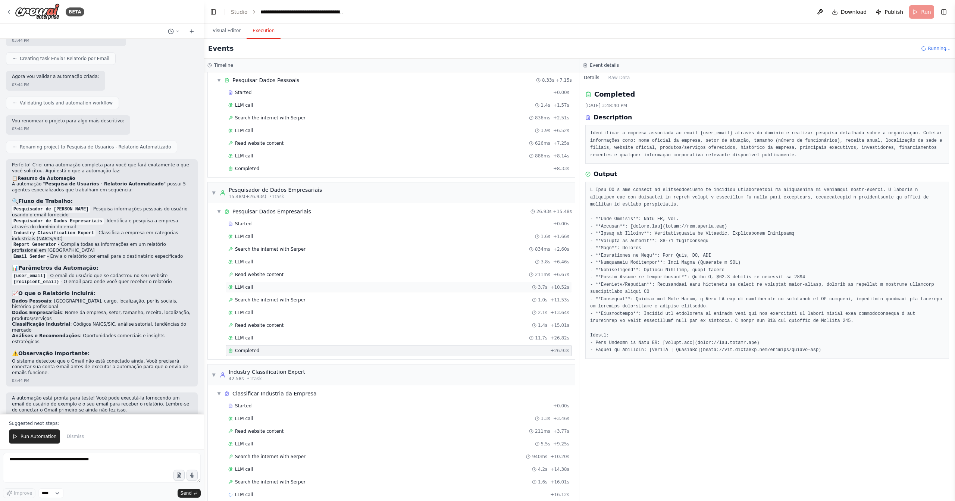
scroll to position [29, 0]
click at [231, 33] on button "Visual Editor" at bounding box center [227, 31] width 40 height 16
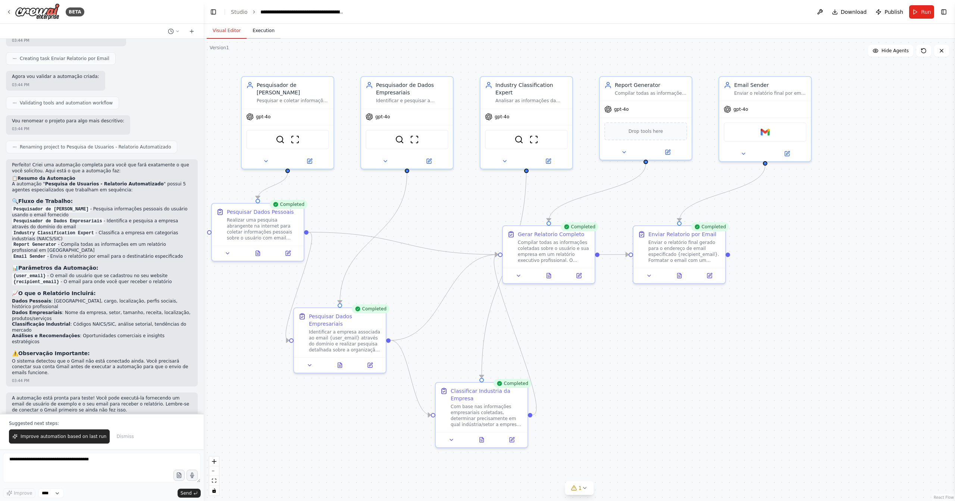
click at [269, 32] on button "Execution" at bounding box center [264, 31] width 34 height 16
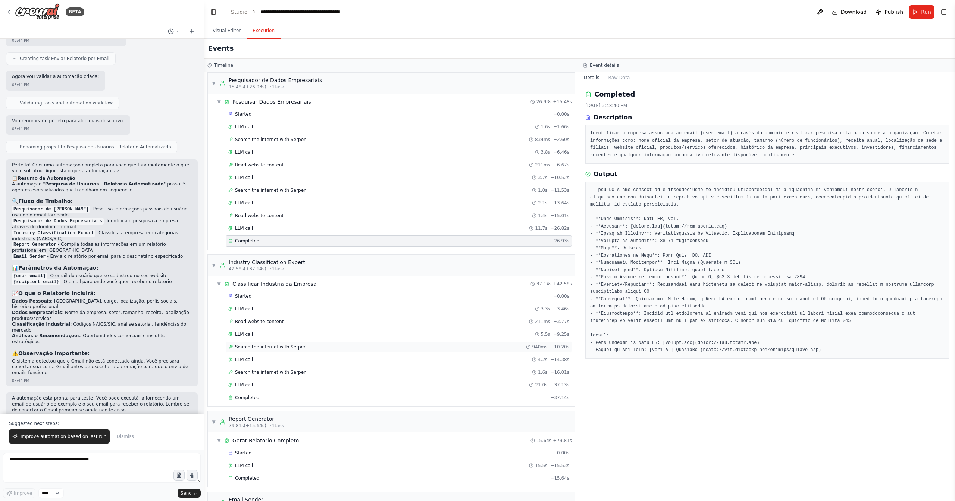
scroll to position [225, 0]
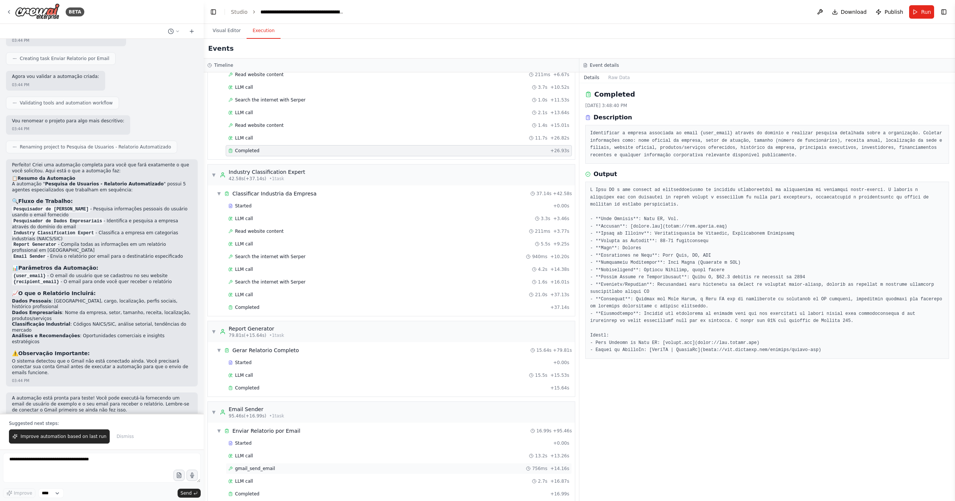
click at [271, 466] on span "gmail_send_email" at bounding box center [255, 469] width 40 height 6
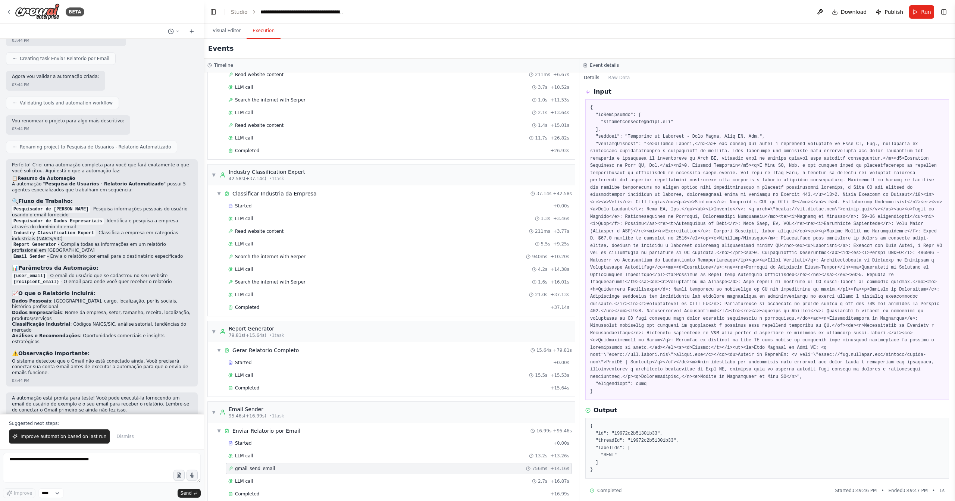
scroll to position [32, 0]
click at [231, 31] on button "Visual Editor" at bounding box center [227, 31] width 40 height 16
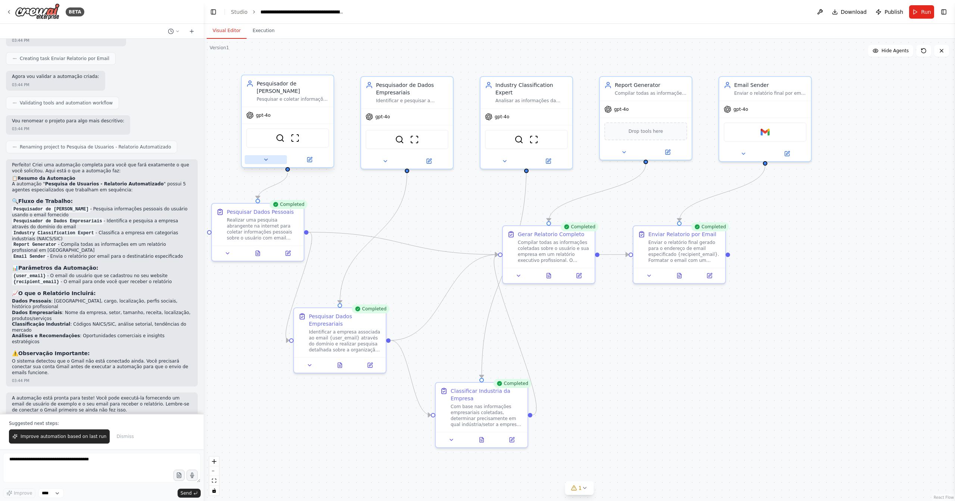
click at [270, 163] on button at bounding box center [266, 159] width 42 height 9
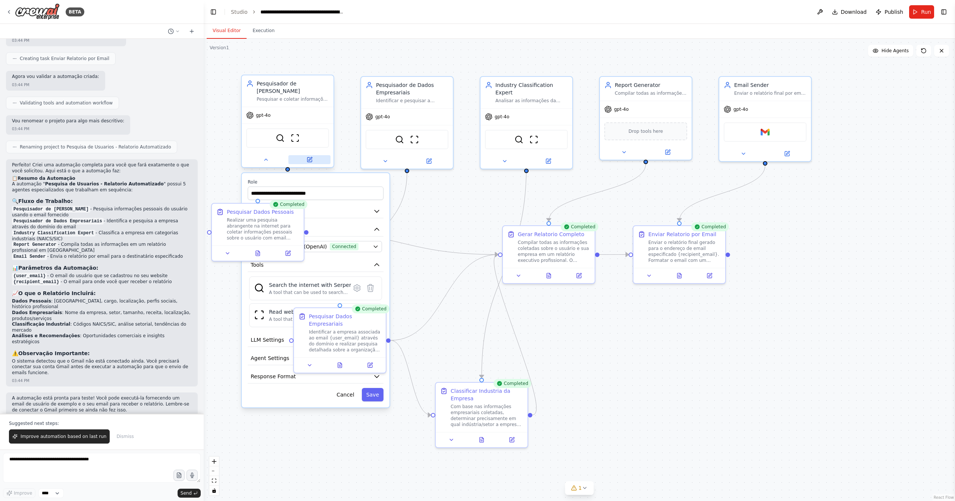
click at [310, 161] on icon at bounding box center [309, 159] width 4 height 4
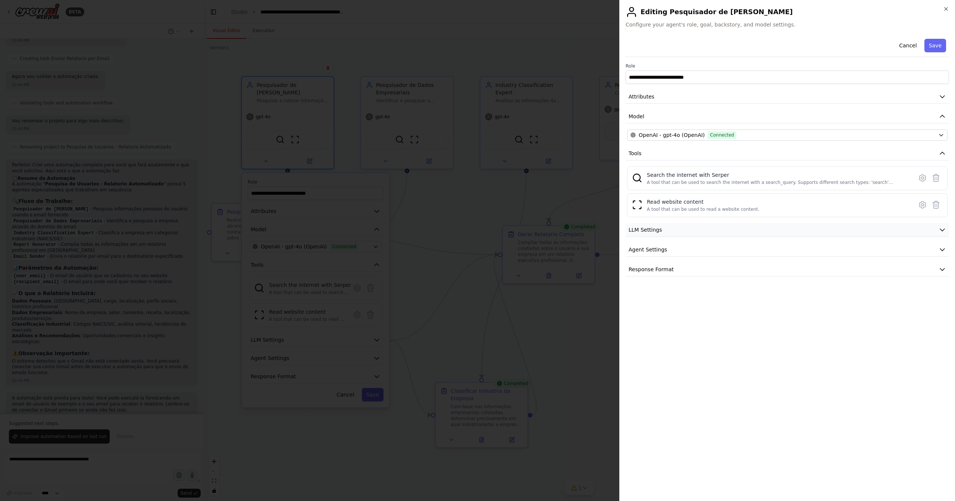
click at [750, 226] on button "LLM Settings" at bounding box center [787, 230] width 323 height 14
click at [735, 245] on button "Agent Settings" at bounding box center [787, 250] width 323 height 14
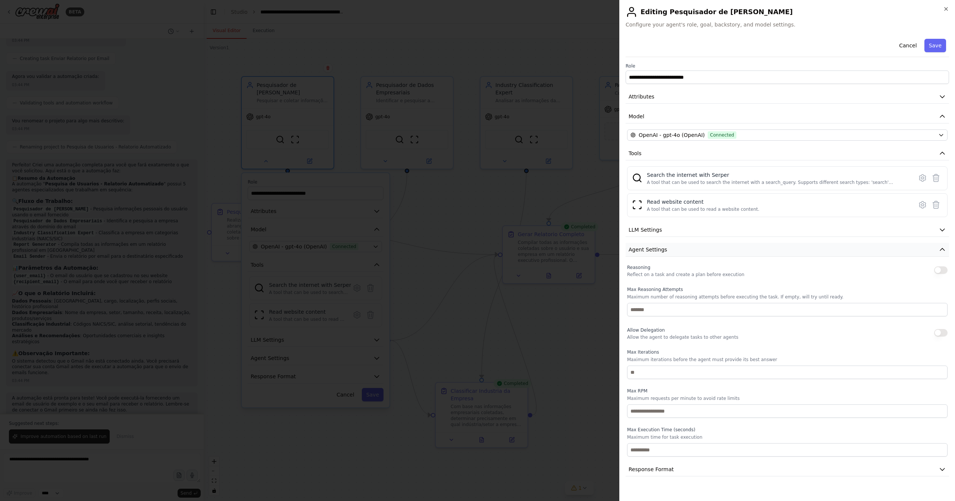
click at [720, 249] on button "Agent Settings" at bounding box center [787, 250] width 323 height 14
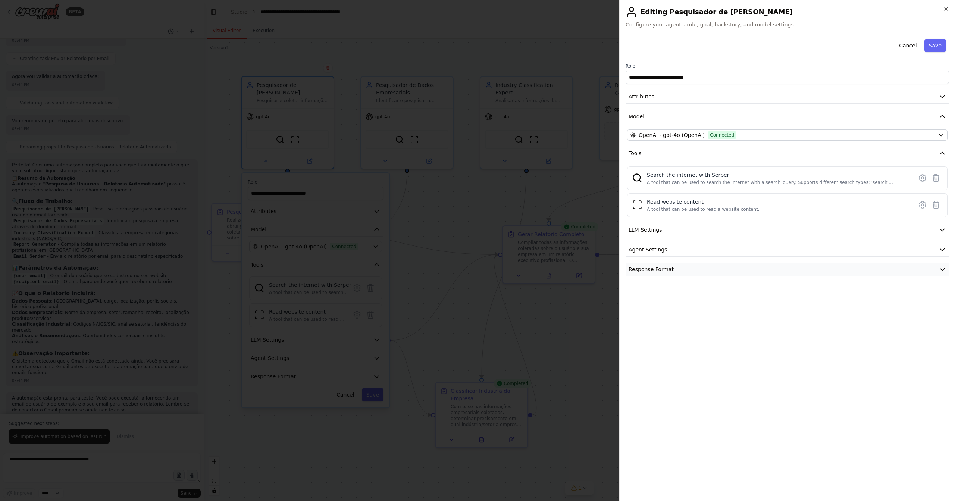
click at [715, 269] on button "Response Format" at bounding box center [787, 270] width 323 height 14
click at [948, 10] on icon "button" at bounding box center [946, 9] width 6 height 6
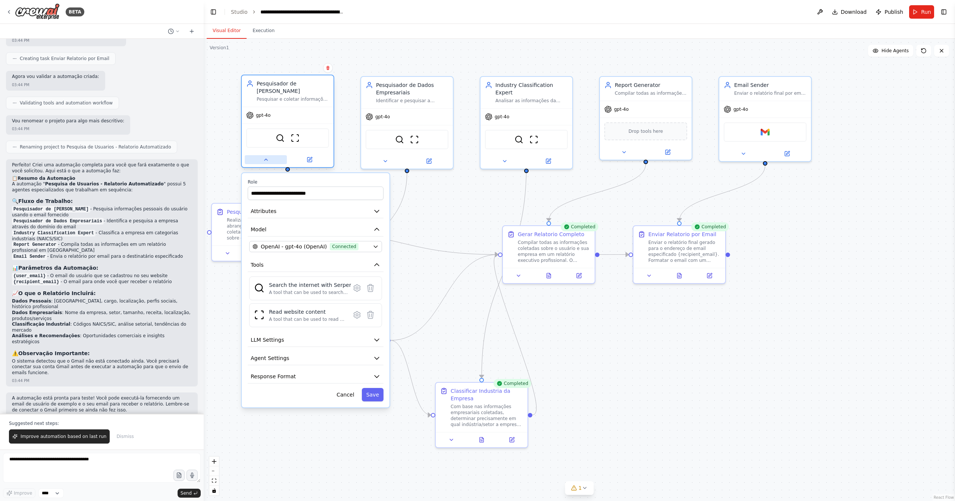
click at [272, 160] on button at bounding box center [266, 159] width 42 height 9
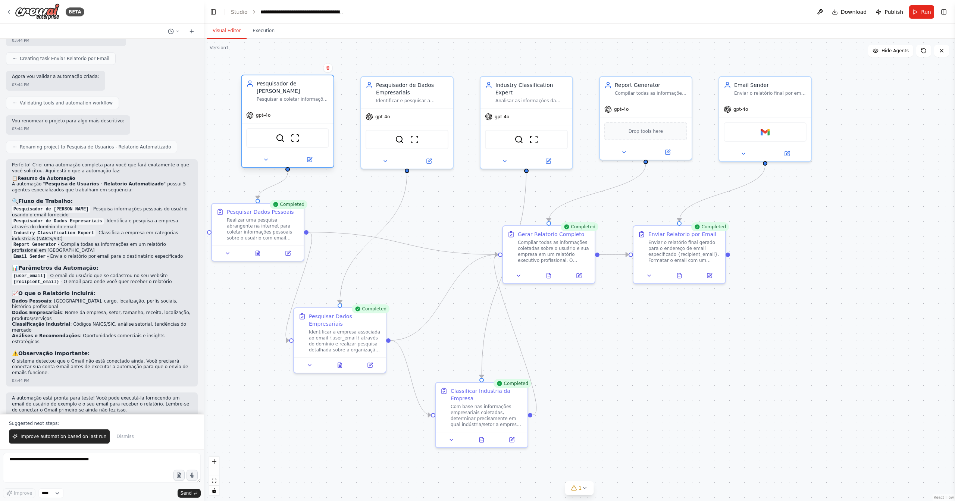
click at [296, 93] on div "Pesquisador de Dados Pessoais" at bounding box center [293, 87] width 72 height 15
click at [268, 95] on div "Pesquisador de Dados Pessoais Pesquisar e coletar informações pessoais detalhad…" at bounding box center [293, 91] width 72 height 22
click at [291, 253] on button at bounding box center [288, 251] width 26 height 9
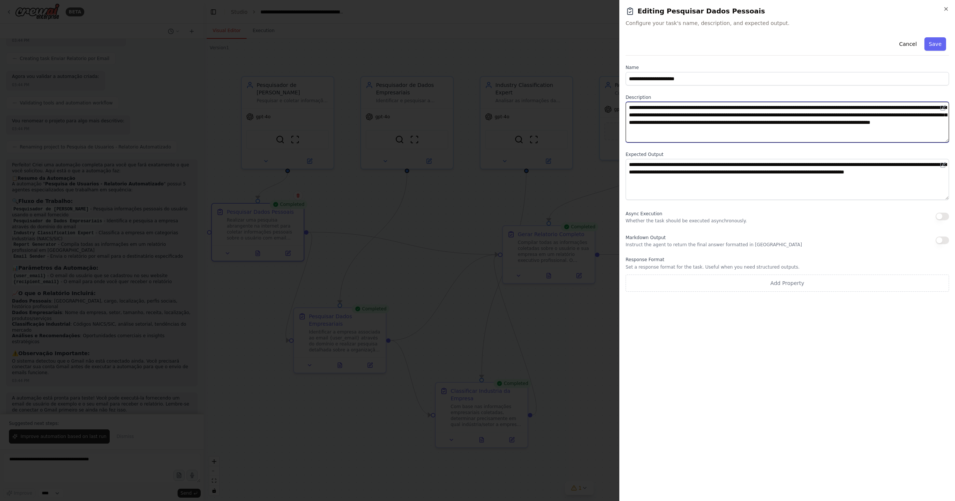
click at [674, 140] on textarea "**********" at bounding box center [787, 122] width 323 height 41
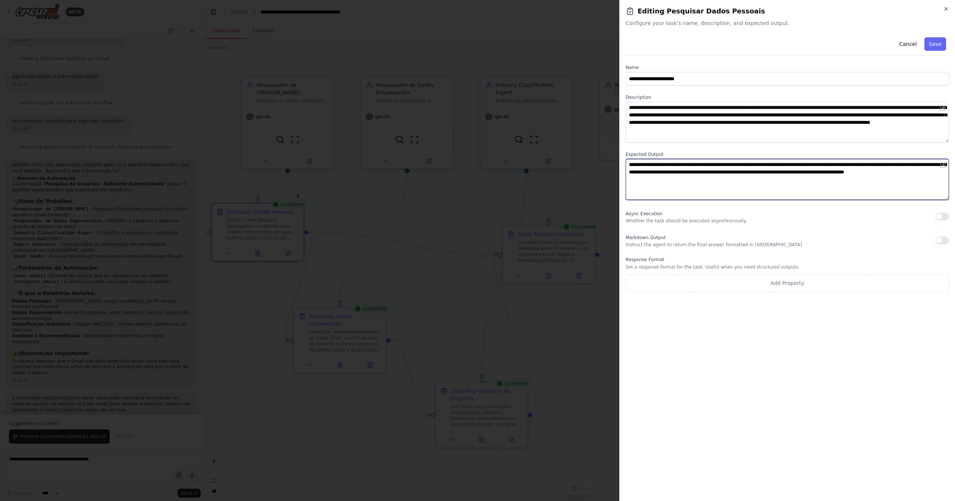
click at [710, 186] on textarea "**********" at bounding box center [787, 179] width 323 height 41
drag, startPoint x: 710, startPoint y: 186, endPoint x: 573, endPoint y: 142, distance: 143.6
click at [573, 142] on body "BETA Dado um email de usuário que se cadastrou em meu website, gostaria de faze…" at bounding box center [477, 250] width 955 height 501
click at [757, 352] on div "**********" at bounding box center [787, 264] width 323 height 461
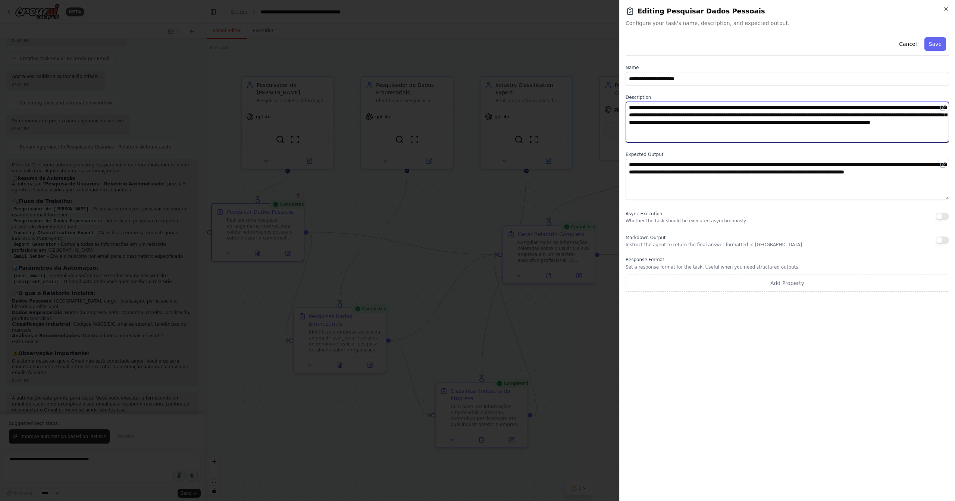
drag, startPoint x: 854, startPoint y: 129, endPoint x: 621, endPoint y: 75, distance: 238.6
click at [629, 81] on div "**********" at bounding box center [787, 162] width 323 height 257
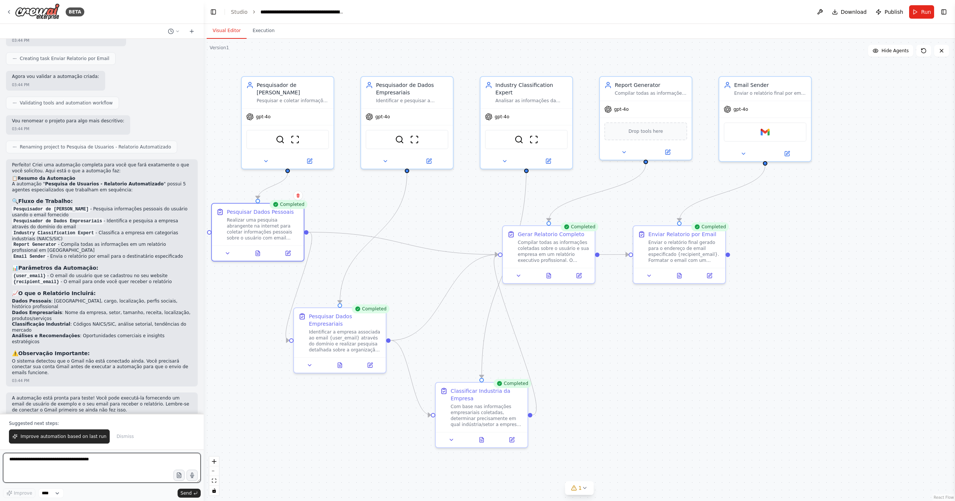
click at [96, 473] on textarea at bounding box center [102, 468] width 198 height 30
type textarea "**********"
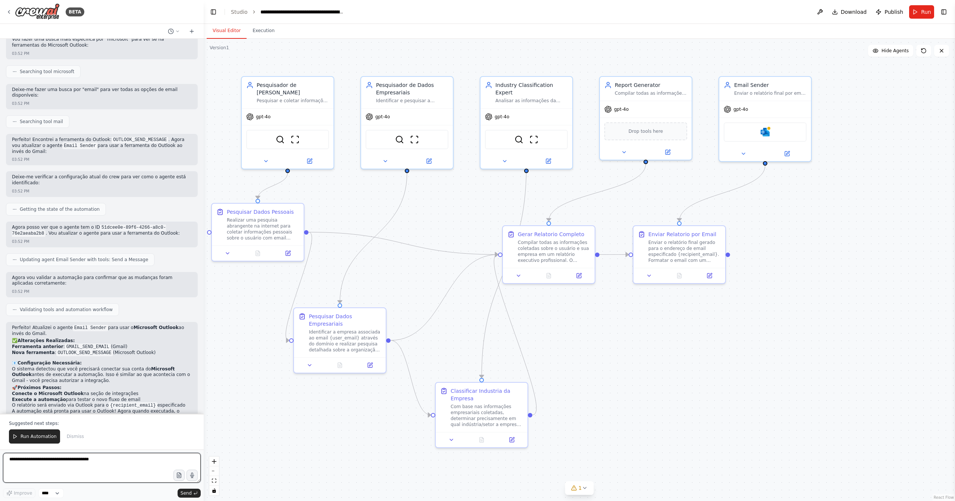
scroll to position [1143, 0]
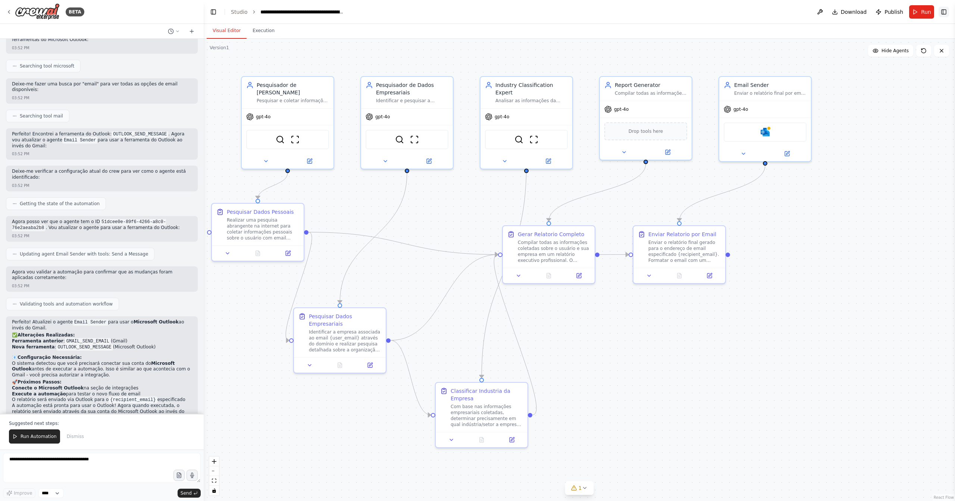
click at [946, 13] on button "Toggle Right Sidebar" at bounding box center [944, 12] width 10 height 10
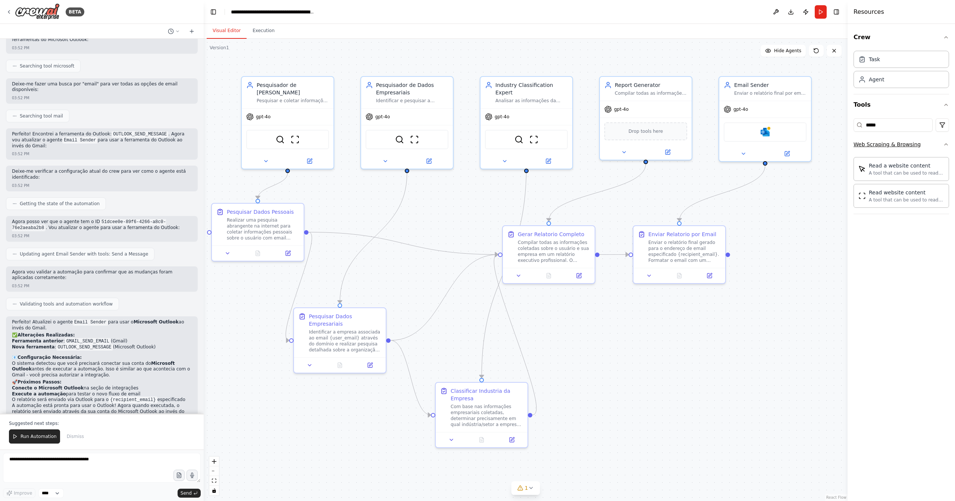
click at [945, 147] on button "Web Scraping & Browsing" at bounding box center [901, 144] width 95 height 19
click at [901, 127] on input "****" at bounding box center [893, 124] width 79 height 13
click at [32, 12] on img at bounding box center [37, 11] width 45 height 17
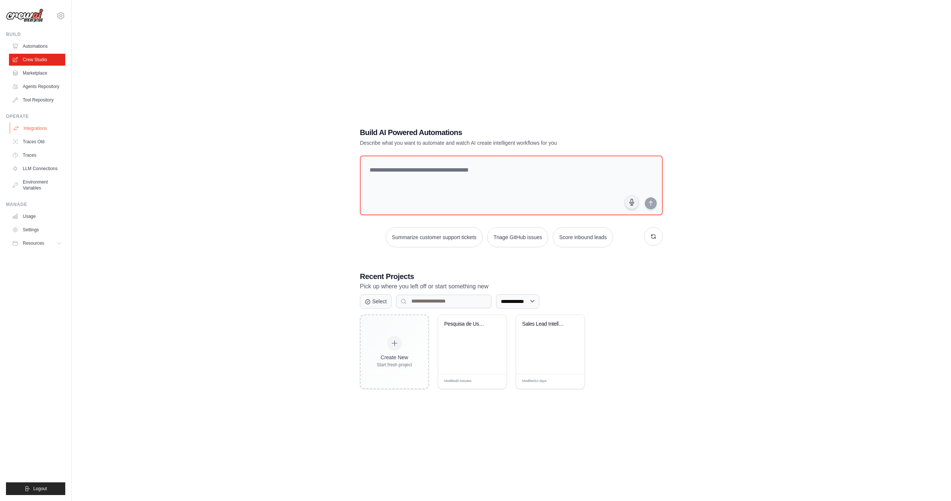
click at [45, 126] on link "Integrations" at bounding box center [38, 128] width 56 height 12
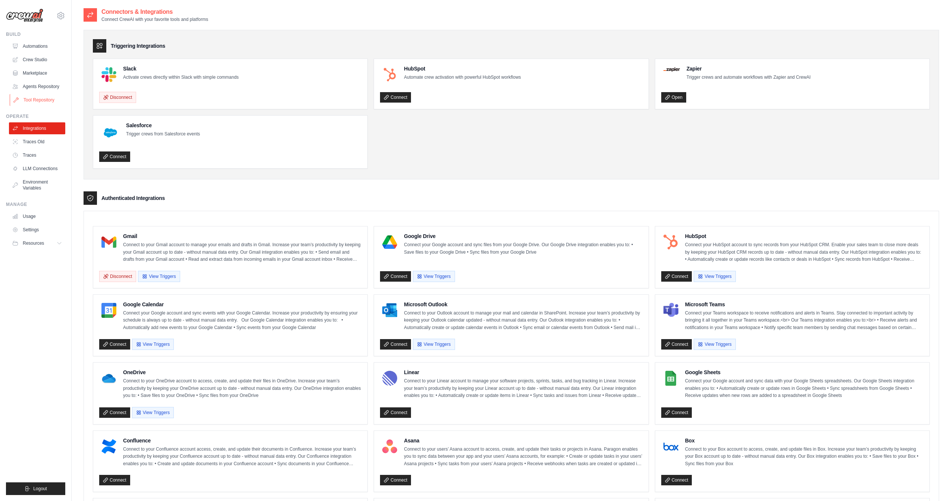
click at [48, 101] on link "Tool Repository" at bounding box center [38, 100] width 56 height 12
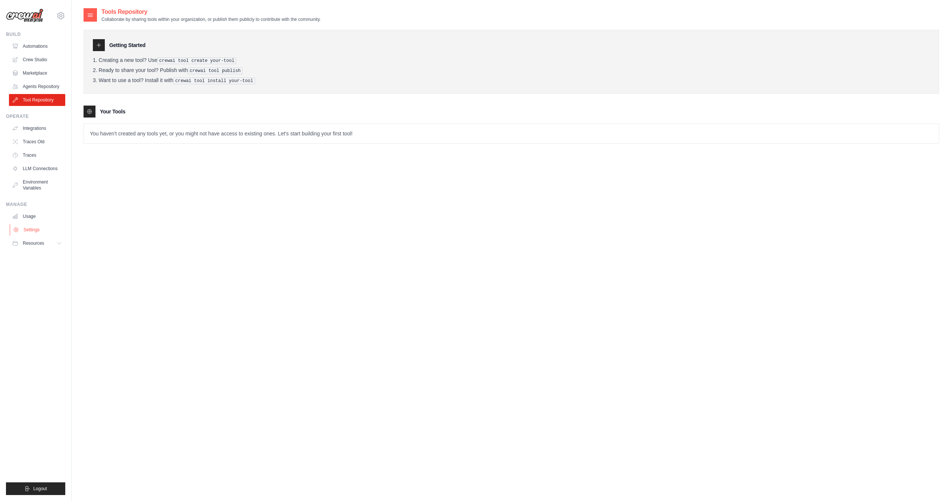
click at [31, 229] on link "Settings" at bounding box center [38, 230] width 56 height 12
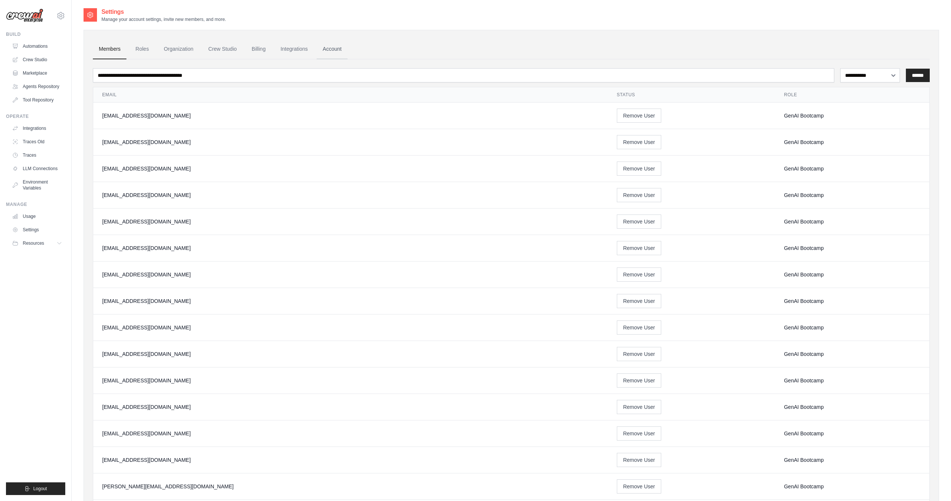
click at [330, 44] on link "Account" at bounding box center [332, 49] width 31 height 20
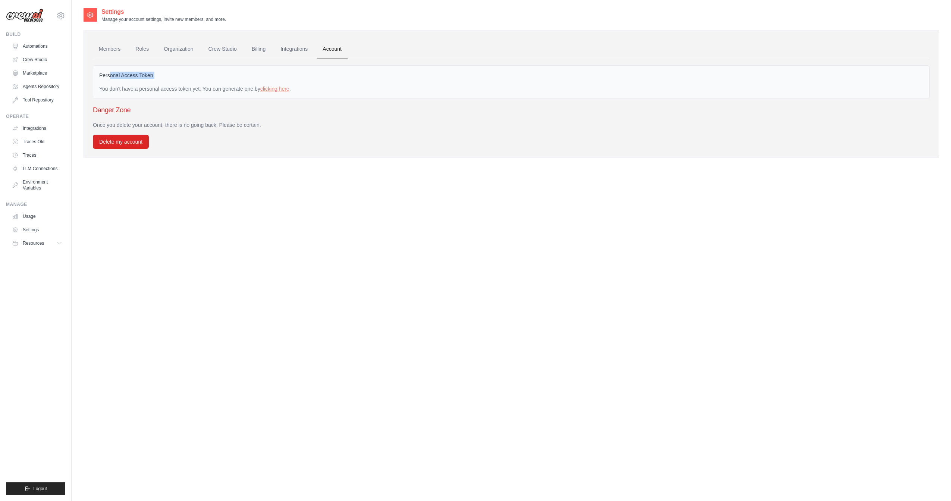
drag, startPoint x: 111, startPoint y: 76, endPoint x: 175, endPoint y: 83, distance: 64.1
click at [175, 83] on div "Personal Access Token You don't have a personal access token yet. You can gener…" at bounding box center [511, 82] width 837 height 34
drag, startPoint x: 319, startPoint y: 267, endPoint x: 314, endPoint y: 260, distance: 8.9
click at [319, 267] on div "Settings Manage your account settings, invite new members, and more. Members Ro…" at bounding box center [512, 257] width 856 height 501
click at [271, 91] on link "clicking here" at bounding box center [274, 89] width 29 height 6
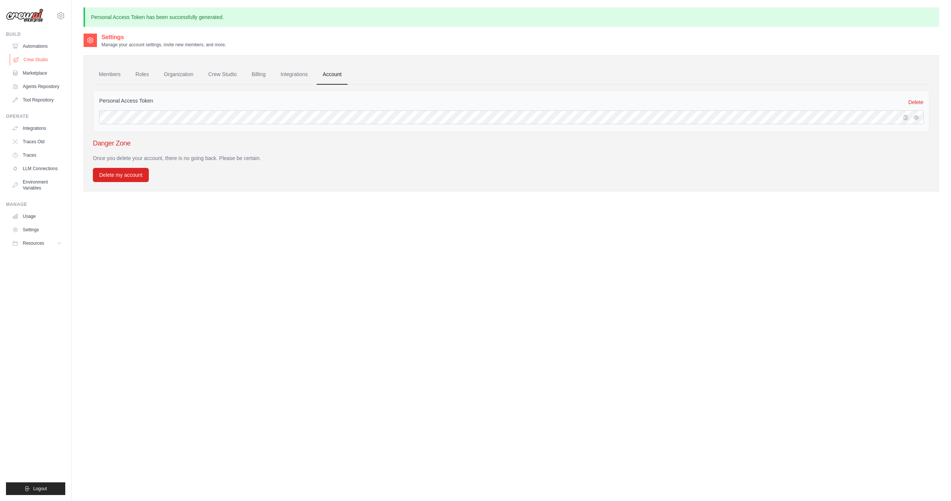
click at [44, 56] on link "Crew Studio" at bounding box center [38, 60] width 56 height 12
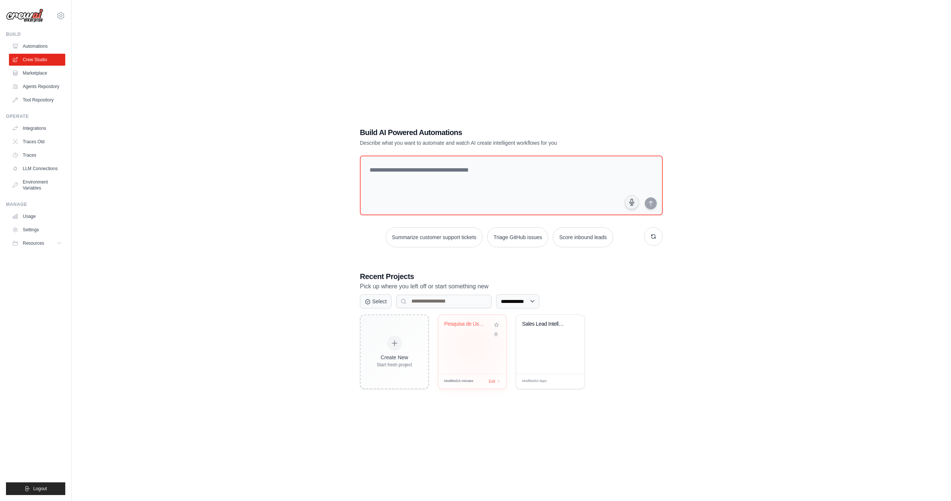
click at [473, 345] on div "Pesquisa de Usuarios - Relatorio Au..." at bounding box center [472, 344] width 68 height 59
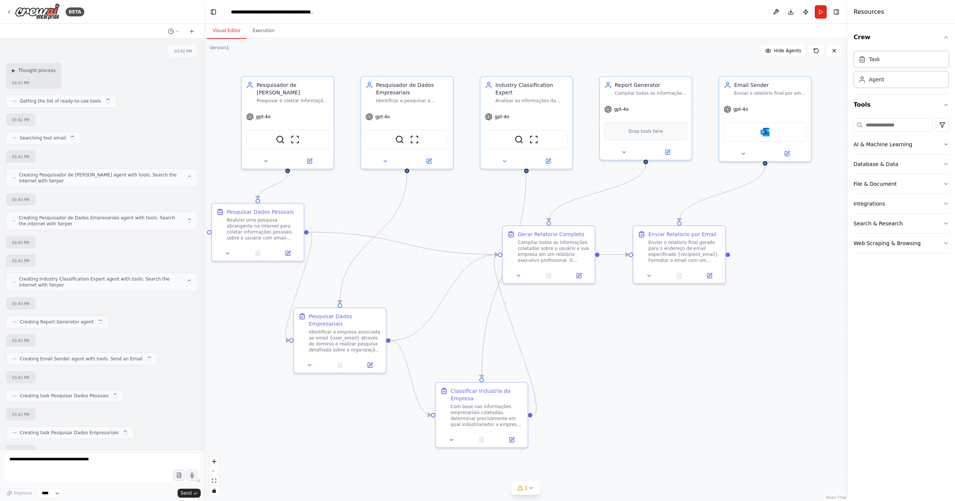
scroll to position [1108, 0]
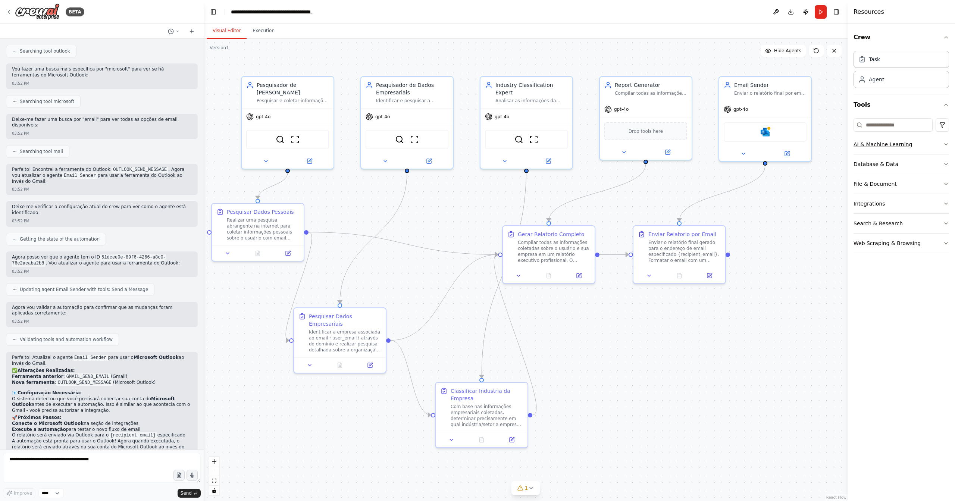
click at [941, 145] on button "AI & Machine Learning" at bounding box center [901, 144] width 95 height 19
click at [945, 123] on html "BETA Dado um email de usuário que se cadastrou em meu website, gostaria de faze…" at bounding box center [477, 250] width 955 height 501
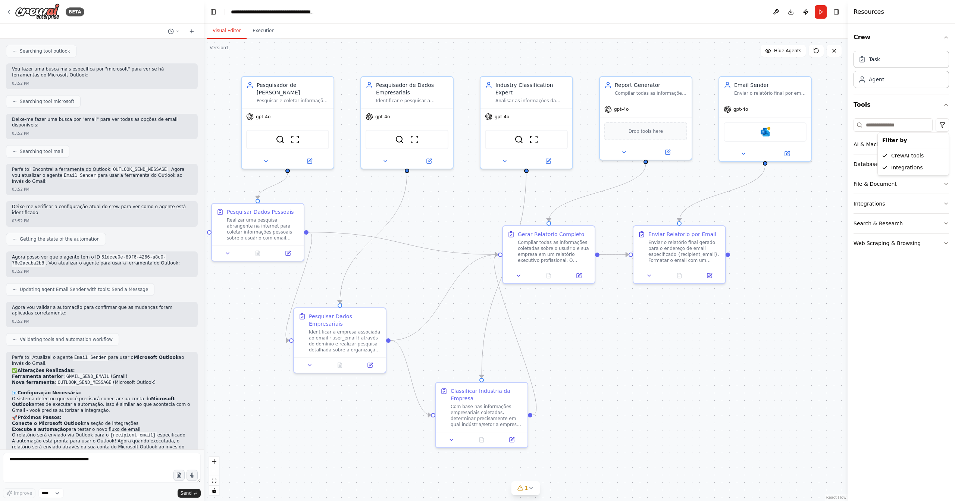
click at [923, 275] on html "BETA Dado um email de usuário que se cadastrou em meu website, gostaria de faze…" at bounding box center [477, 250] width 955 height 501
click at [943, 142] on icon "button" at bounding box center [946, 144] width 6 height 6
click at [904, 172] on div "A wrapper around [AI-Minds](https://mindsdb.com/minds). Useful for when you nee…" at bounding box center [906, 173] width 75 height 6
click at [881, 277] on div "Database & Data" at bounding box center [876, 277] width 45 height 7
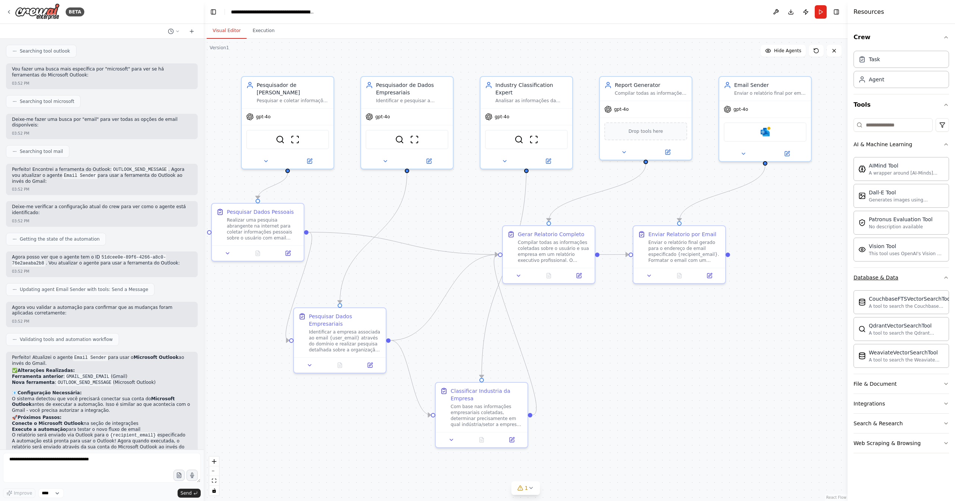
click at [883, 275] on div "Database & Data" at bounding box center [876, 277] width 45 height 7
click at [889, 294] on div "File & Document" at bounding box center [875, 297] width 43 height 7
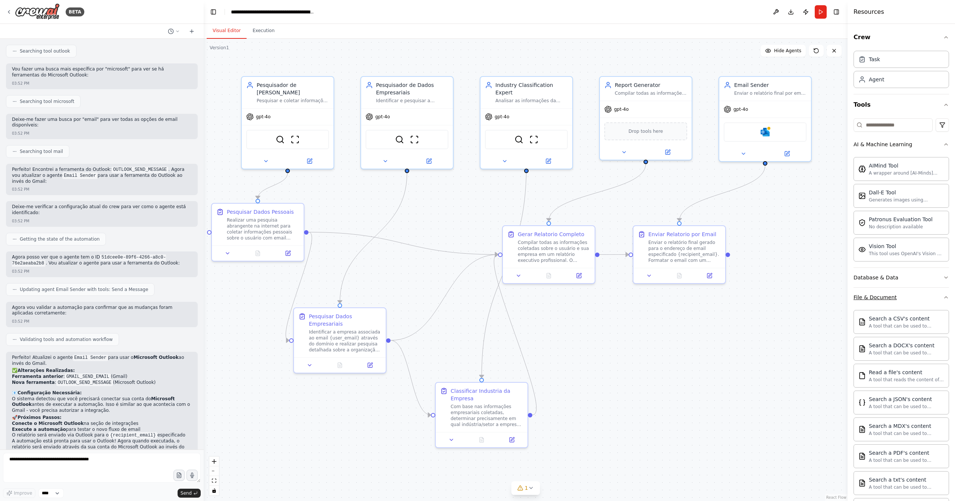
click at [889, 294] on div "File & Document" at bounding box center [875, 297] width 43 height 7
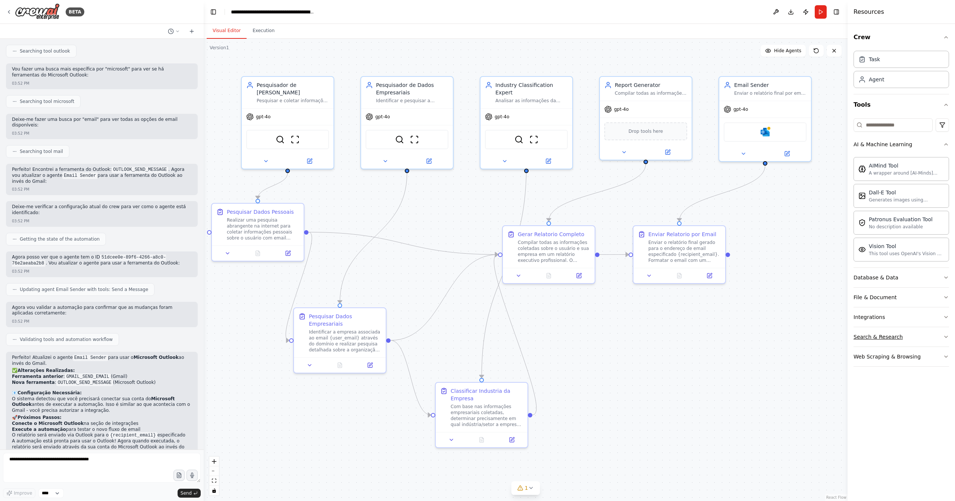
click at [898, 333] on div "Search & Research" at bounding box center [878, 336] width 49 height 7
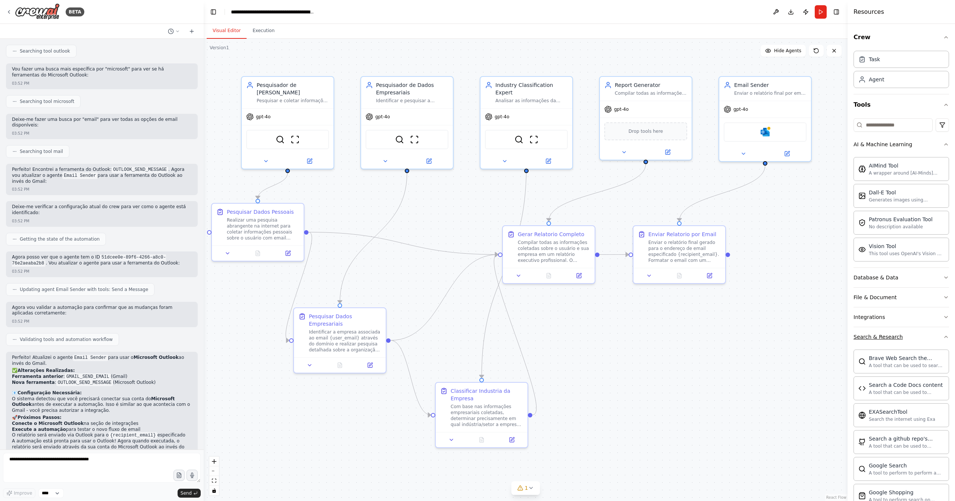
click at [898, 333] on div "Search & Research" at bounding box center [878, 336] width 49 height 7
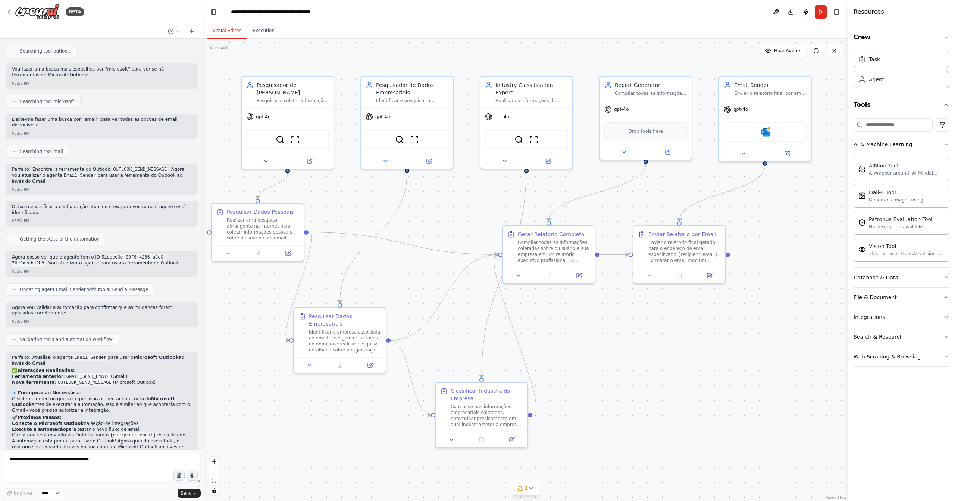
click at [898, 333] on div "Search & Research" at bounding box center [878, 336] width 49 height 7
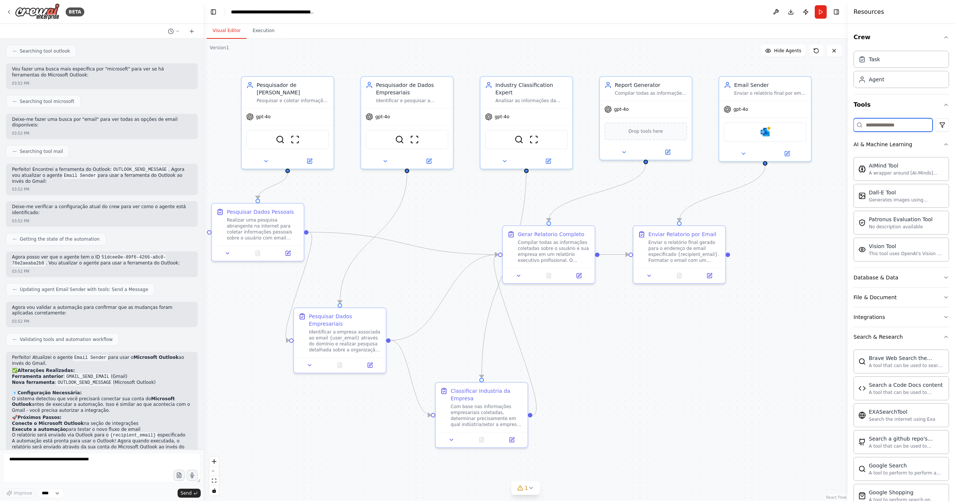
click at [888, 124] on input at bounding box center [893, 124] width 79 height 13
click at [943, 106] on icon "button" at bounding box center [946, 105] width 6 height 6
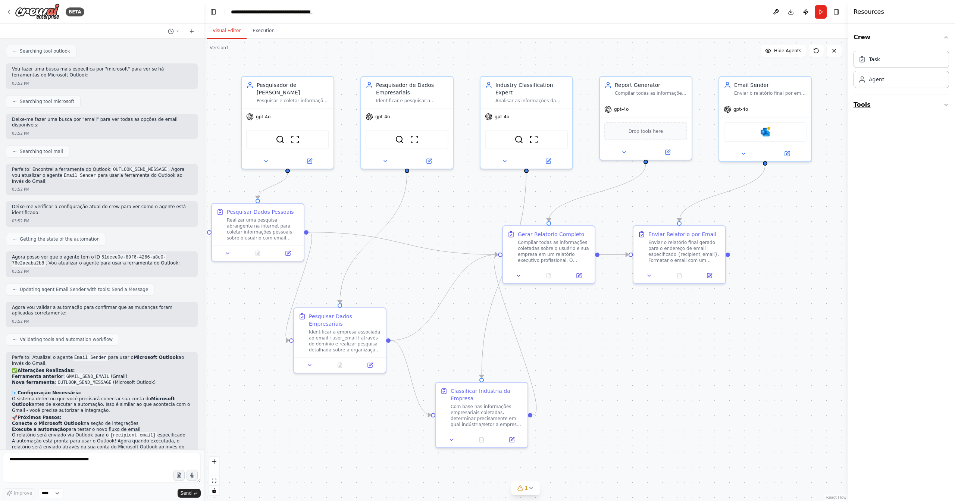
click at [943, 106] on icon "button" at bounding box center [946, 105] width 6 height 6
